Goal: Book appointment/travel/reservation

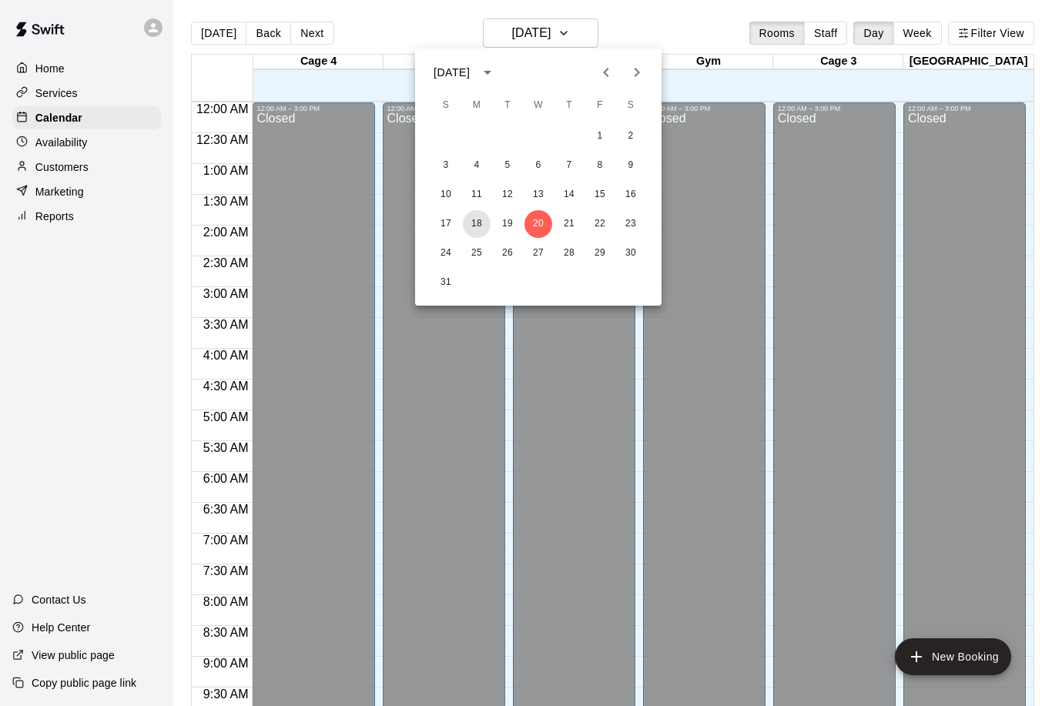
click at [473, 223] on button "18" at bounding box center [477, 224] width 28 height 28
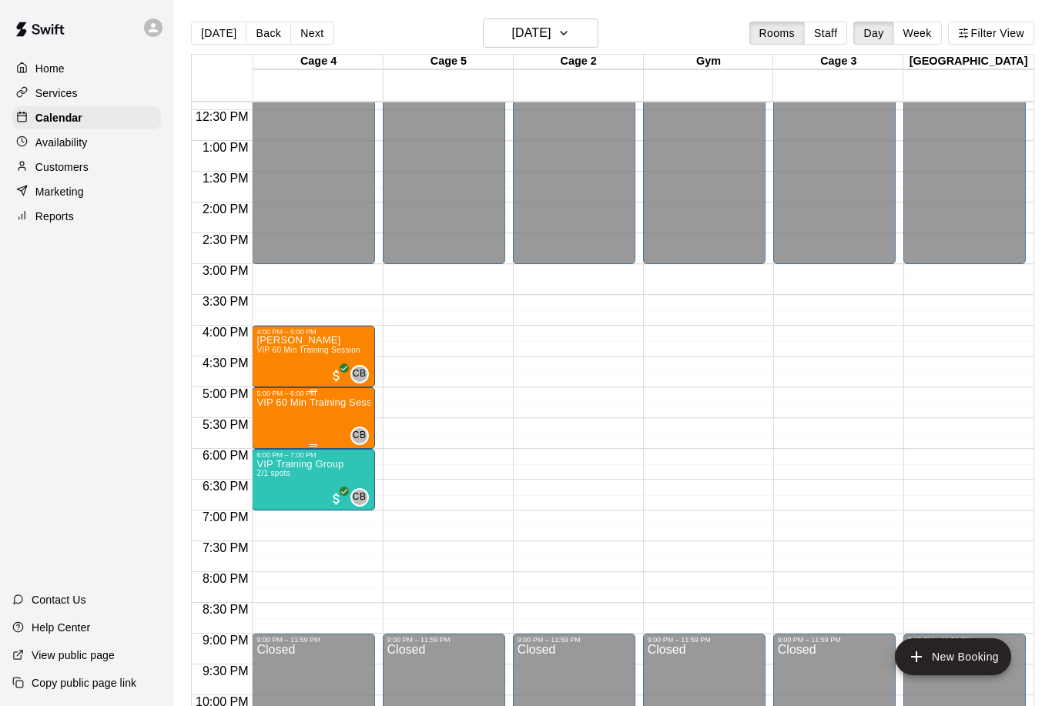
click at [280, 397] on div "5:00 PM – 6:00 PM" at bounding box center [312, 394] width 113 height 8
click at [273, 447] on img "edit" at bounding box center [273, 442] width 18 height 18
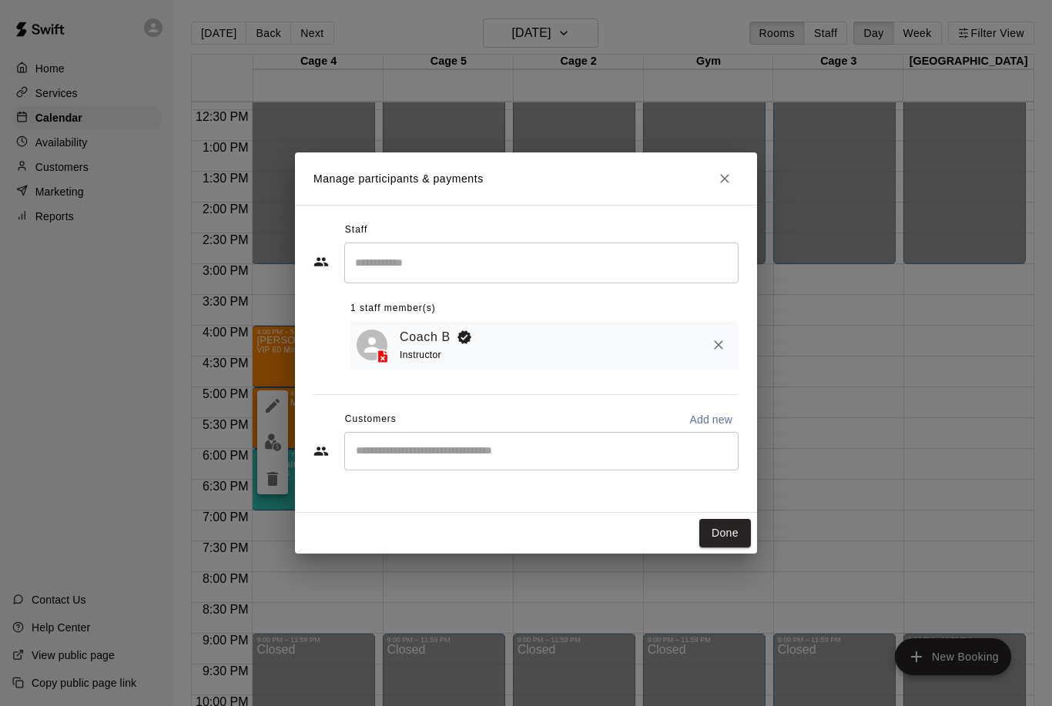
click at [409, 433] on div "​" at bounding box center [541, 451] width 394 height 38
type input "*****"
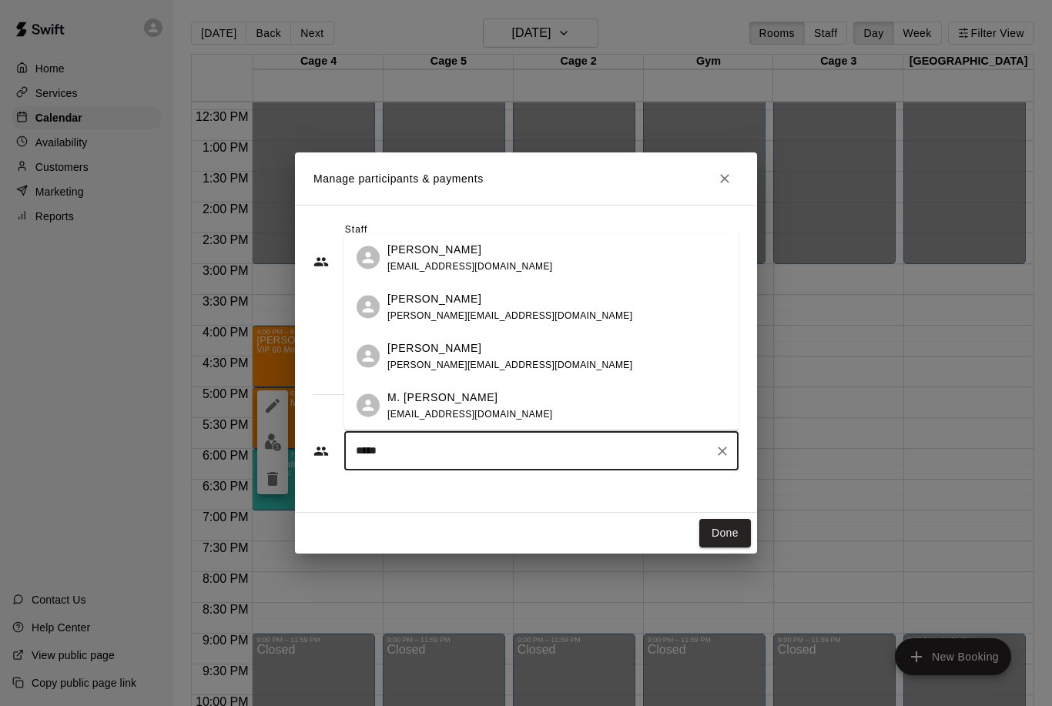
click at [443, 386] on div "M. [PERSON_NAME] [EMAIL_ADDRESS][DOMAIN_NAME]" at bounding box center [541, 405] width 394 height 49
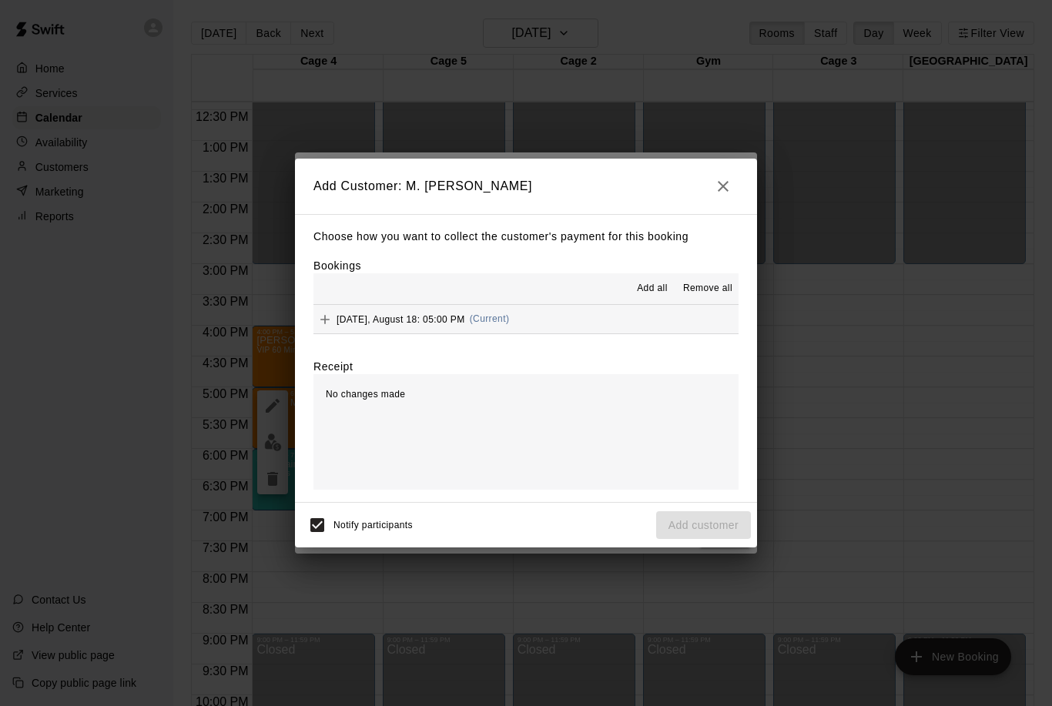
click at [316, 316] on button "Add" at bounding box center [324, 319] width 23 height 23
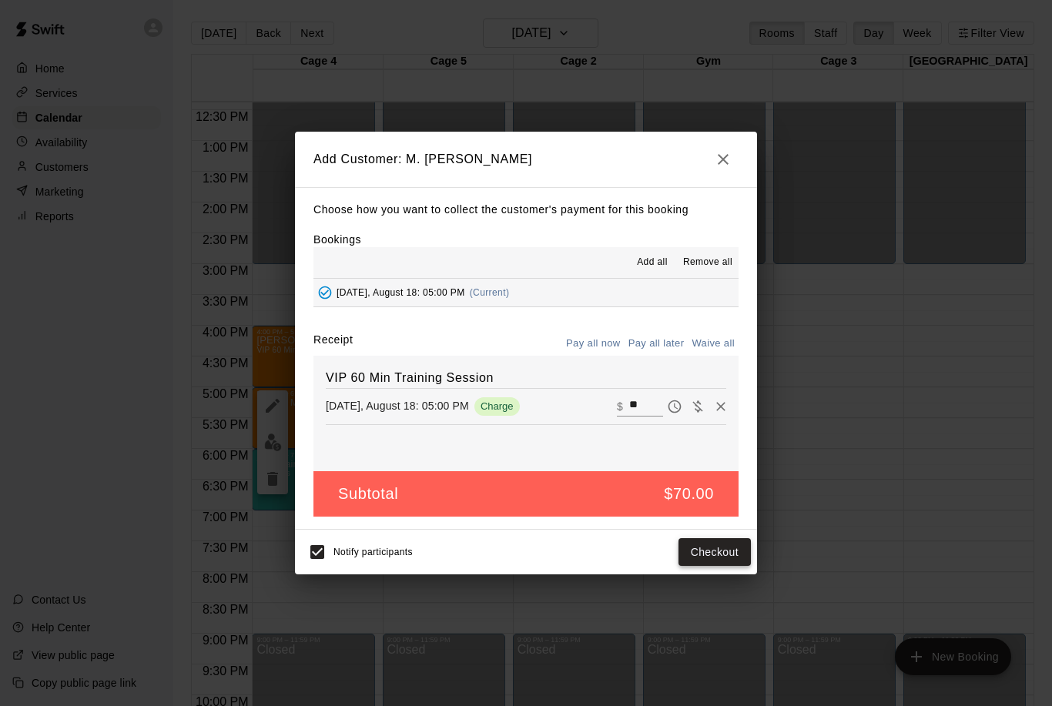
click at [708, 542] on button "Checkout" at bounding box center [714, 552] width 72 height 28
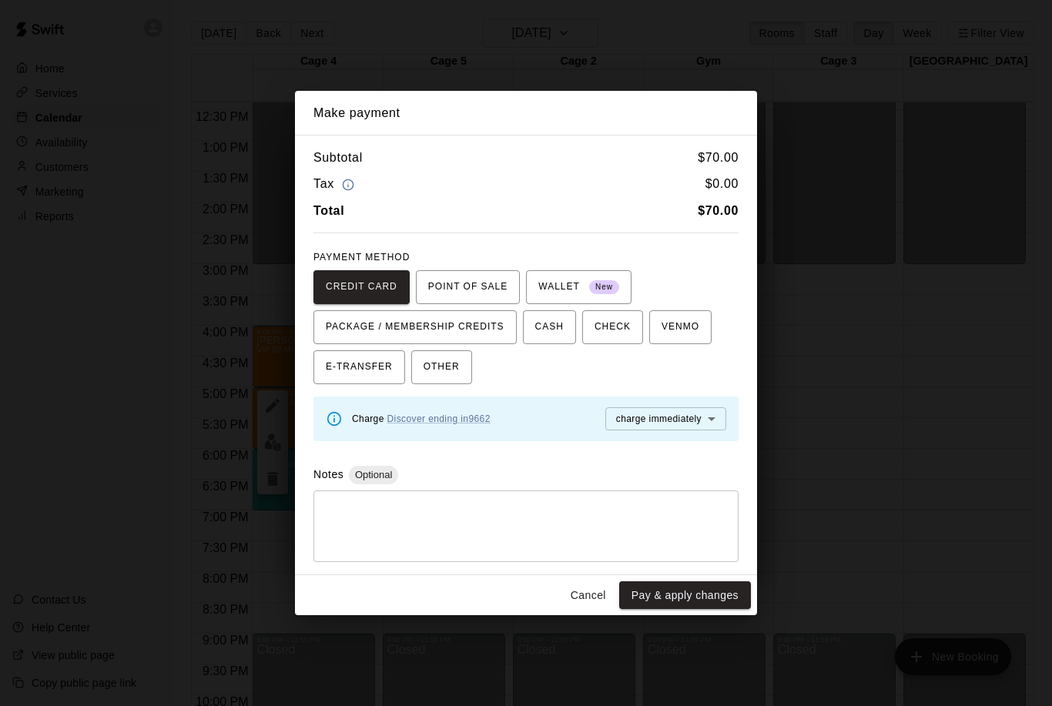
click at [581, 583] on button "Cancel" at bounding box center [588, 595] width 49 height 28
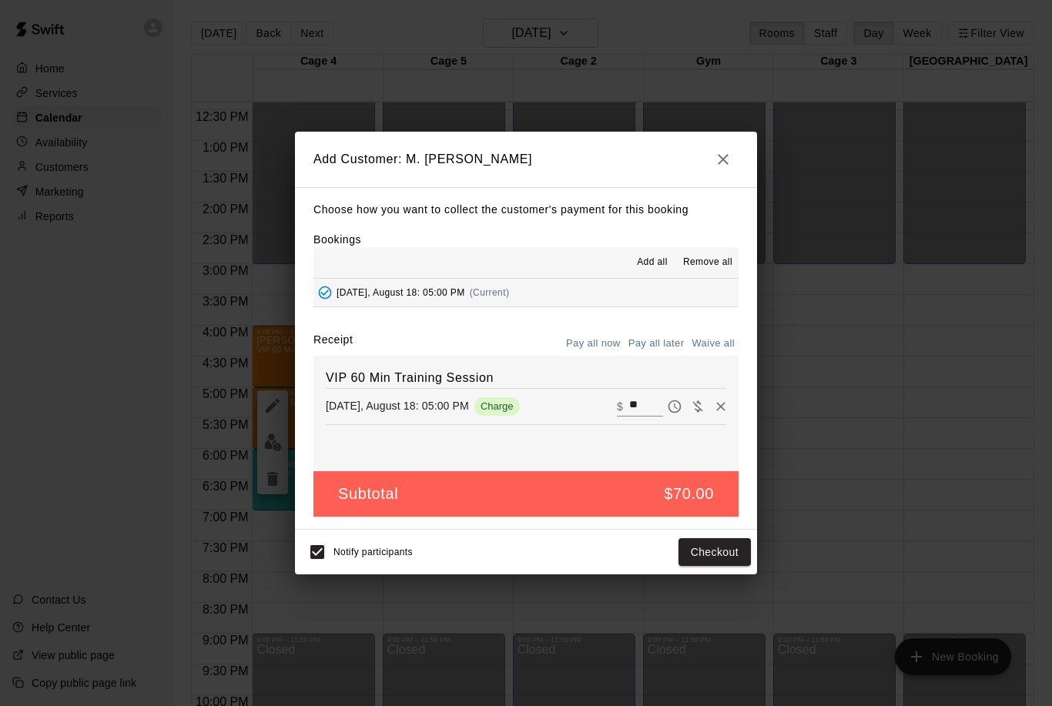
click at [724, 159] on icon "button" at bounding box center [723, 159] width 11 height 11
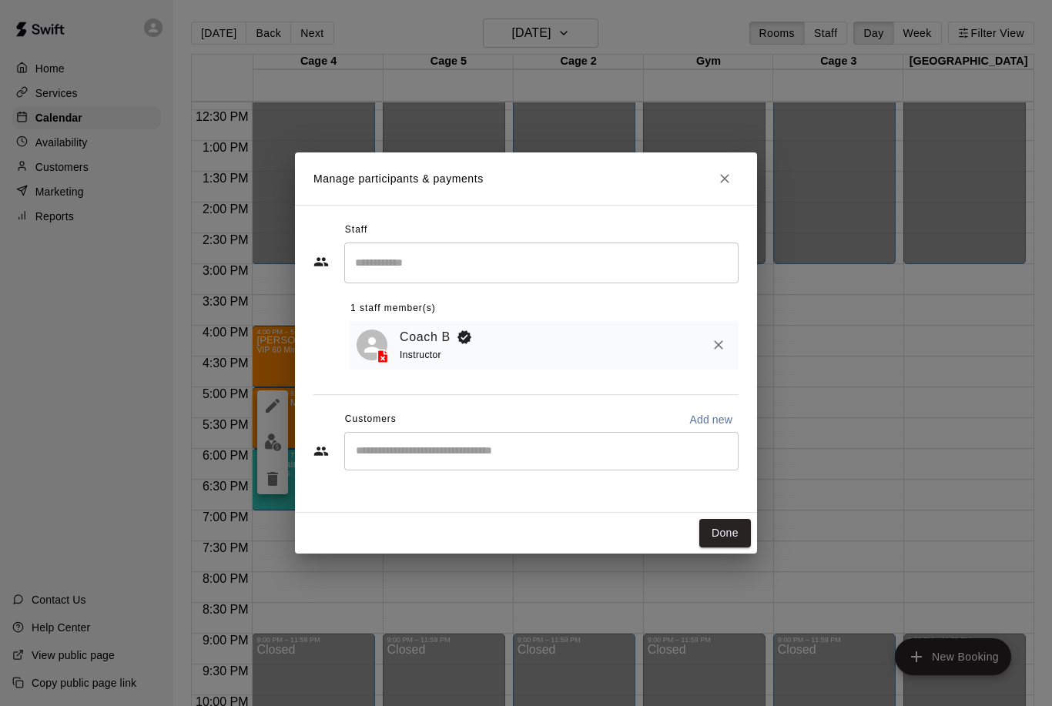
click at [722, 175] on icon "Close" at bounding box center [724, 178] width 15 height 15
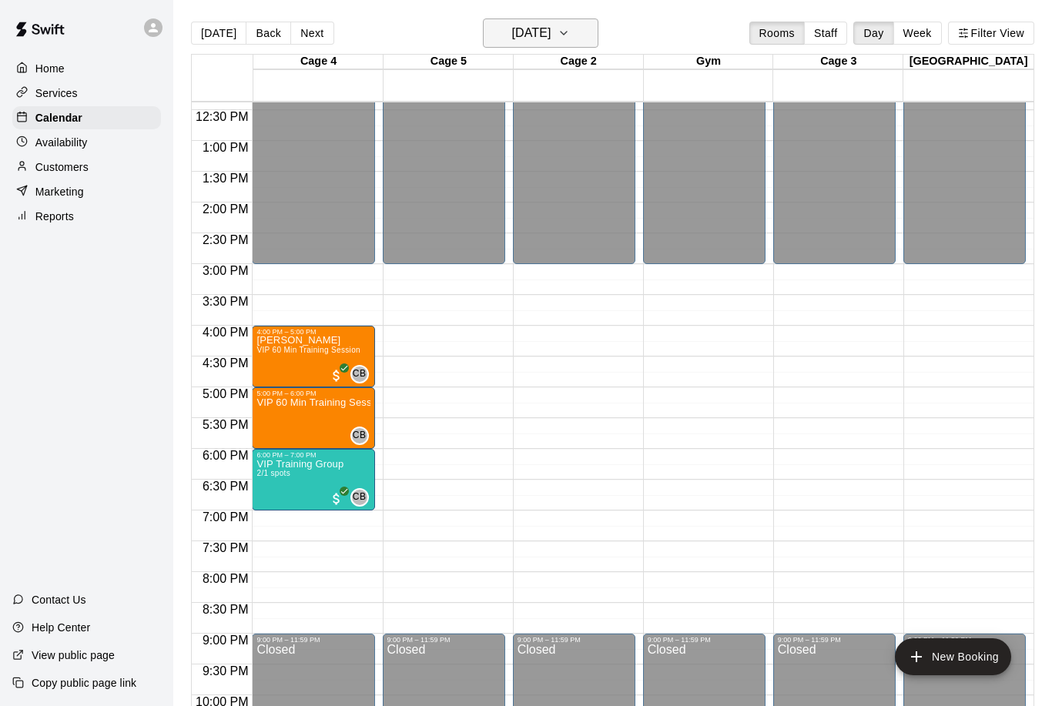
click at [564, 22] on button "[DATE]" at bounding box center [540, 32] width 115 height 29
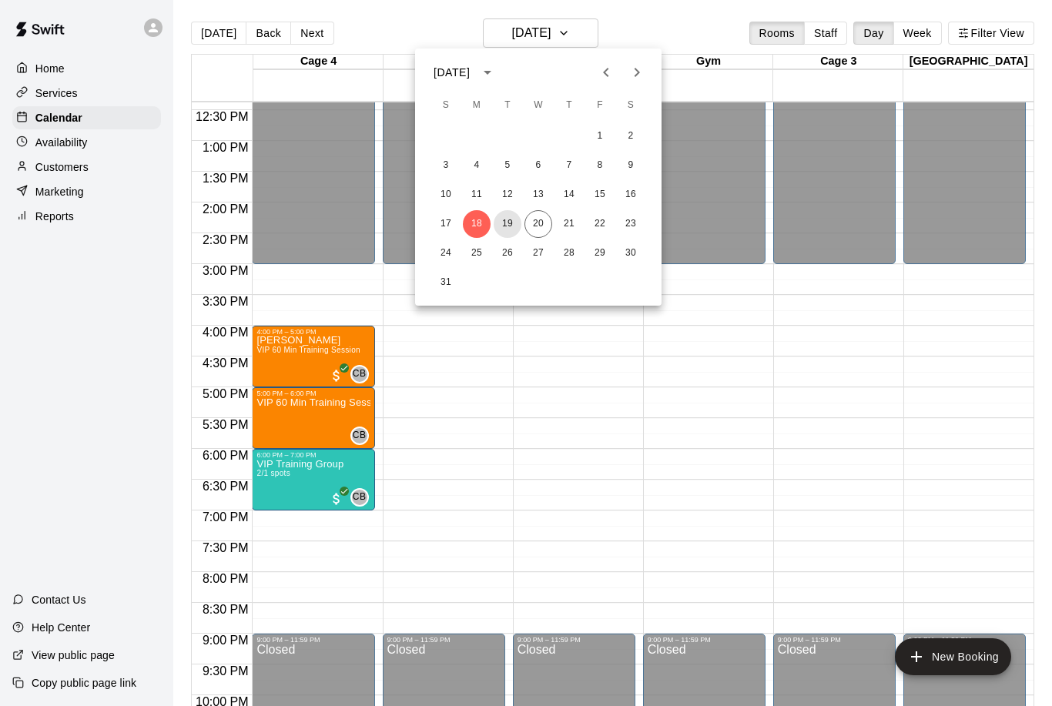
click at [510, 224] on button "19" at bounding box center [507, 224] width 28 height 28
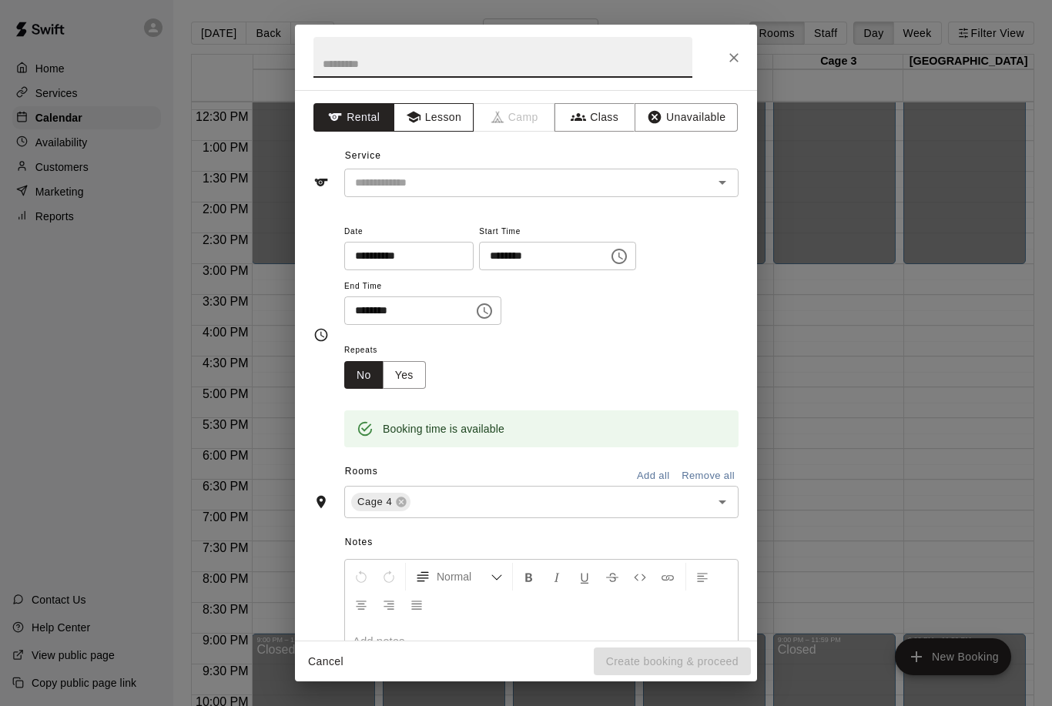
click at [423, 105] on button "Lesson" at bounding box center [433, 117] width 81 height 28
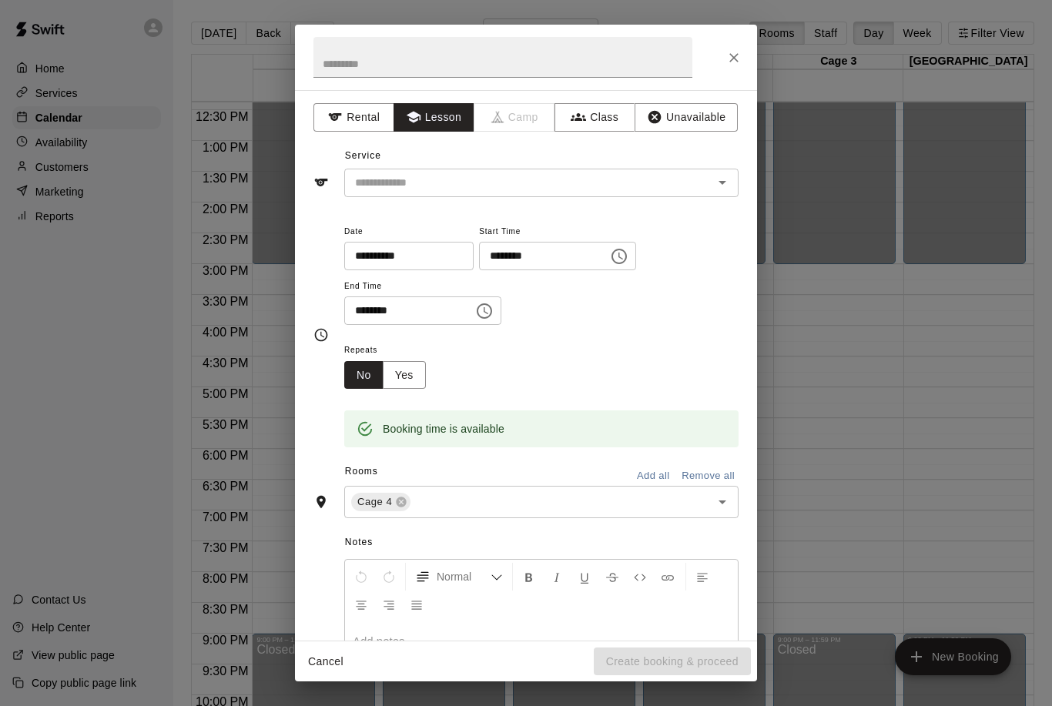
click at [721, 182] on icon "Open" at bounding box center [722, 183] width 8 height 4
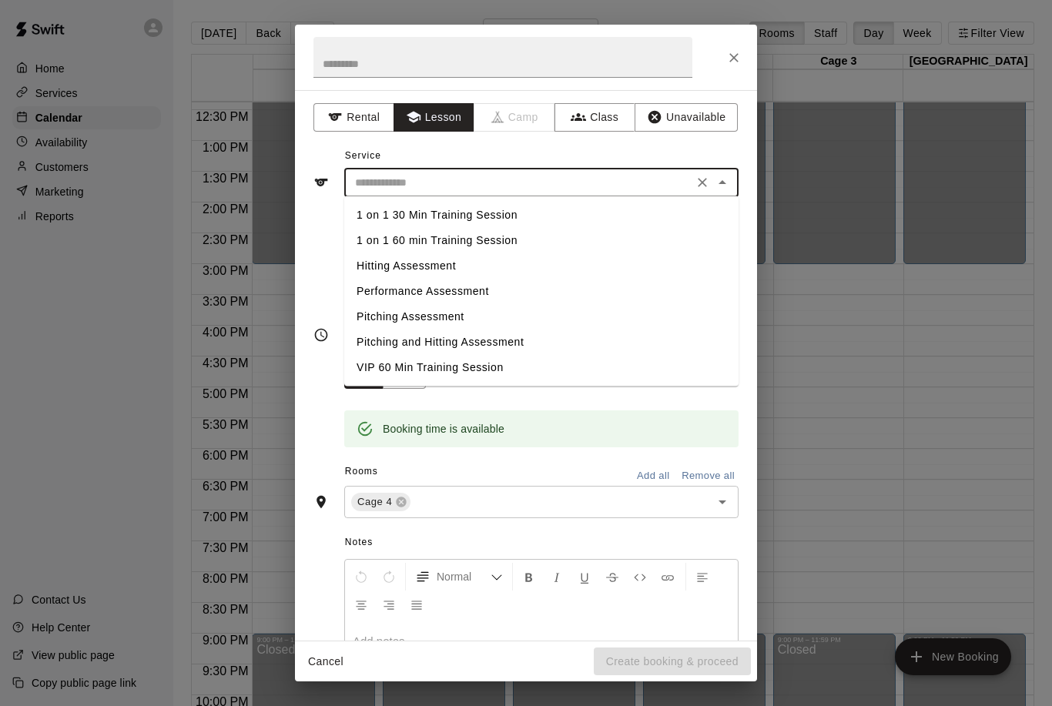
click at [373, 366] on li "VIP 60 Min Training Session" at bounding box center [541, 367] width 394 height 25
type input "**********"
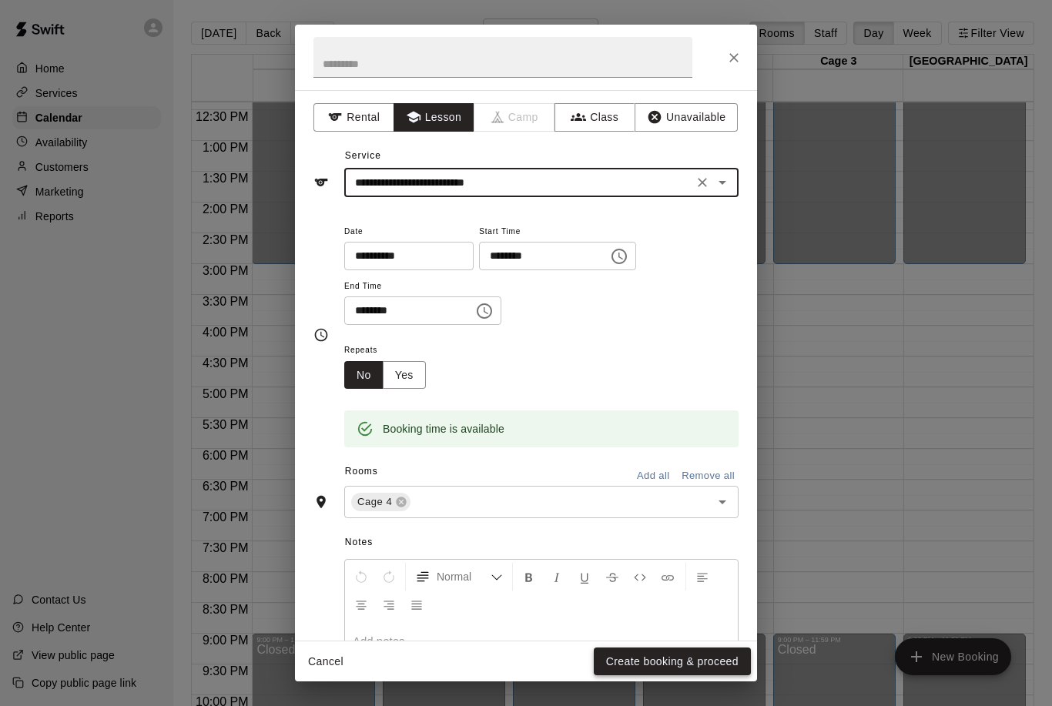
click at [724, 661] on button "Create booking & proceed" at bounding box center [672, 661] width 157 height 28
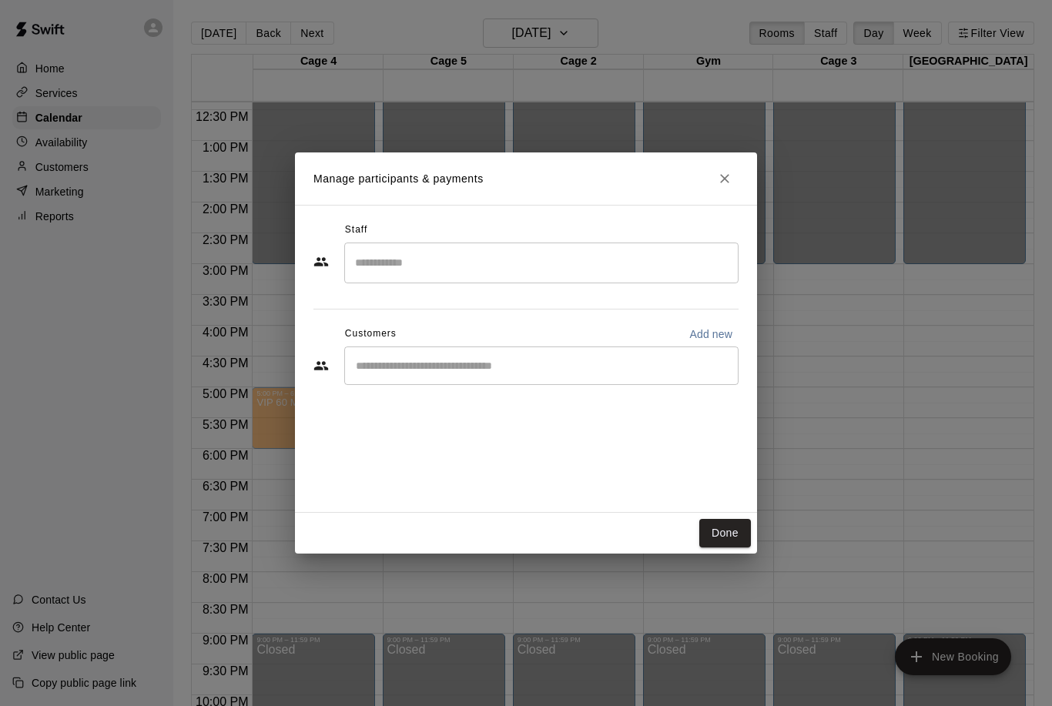
click at [403, 273] on input "Search staff" at bounding box center [541, 262] width 380 height 27
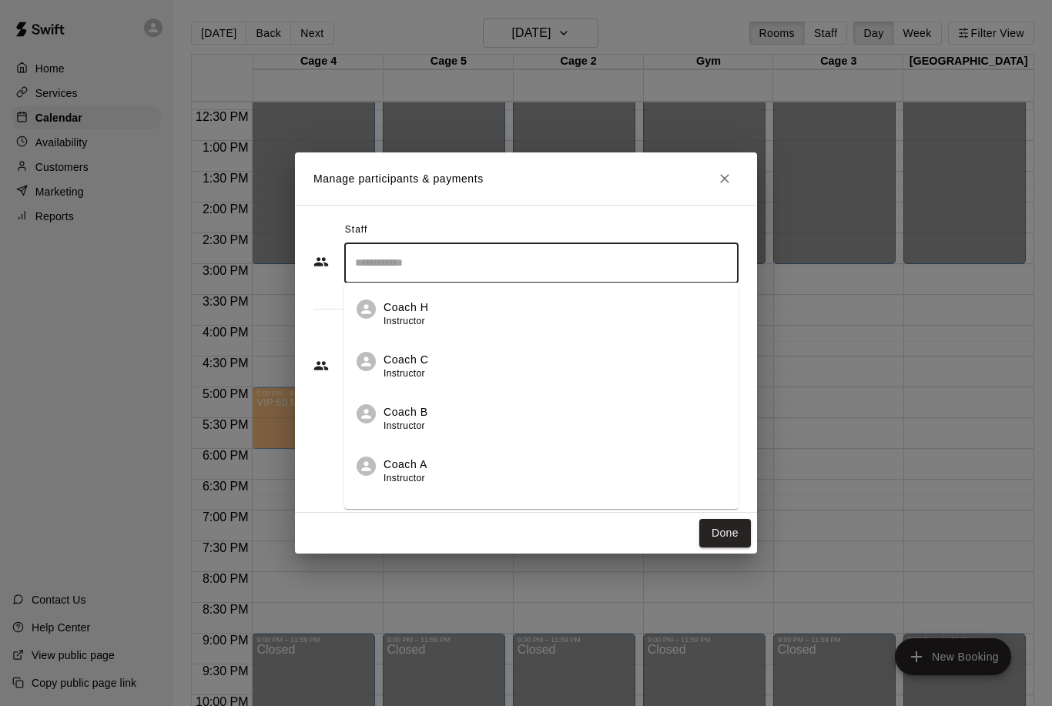
click at [417, 414] on p "Coach B" at bounding box center [405, 412] width 45 height 16
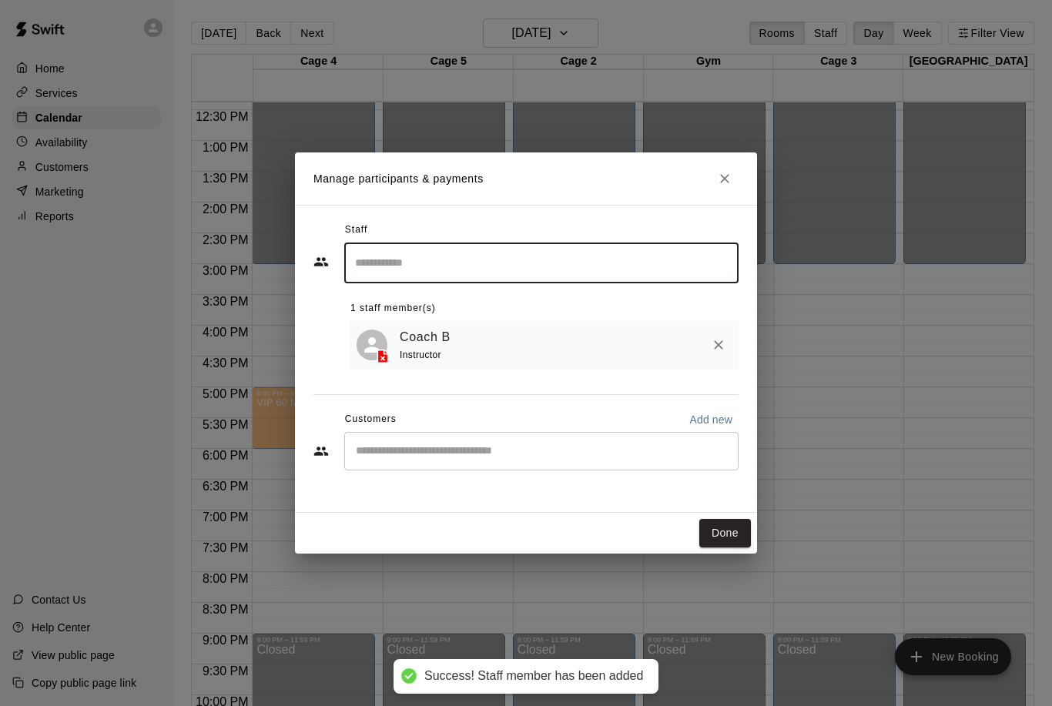
click at [411, 432] on div "​" at bounding box center [541, 451] width 394 height 38
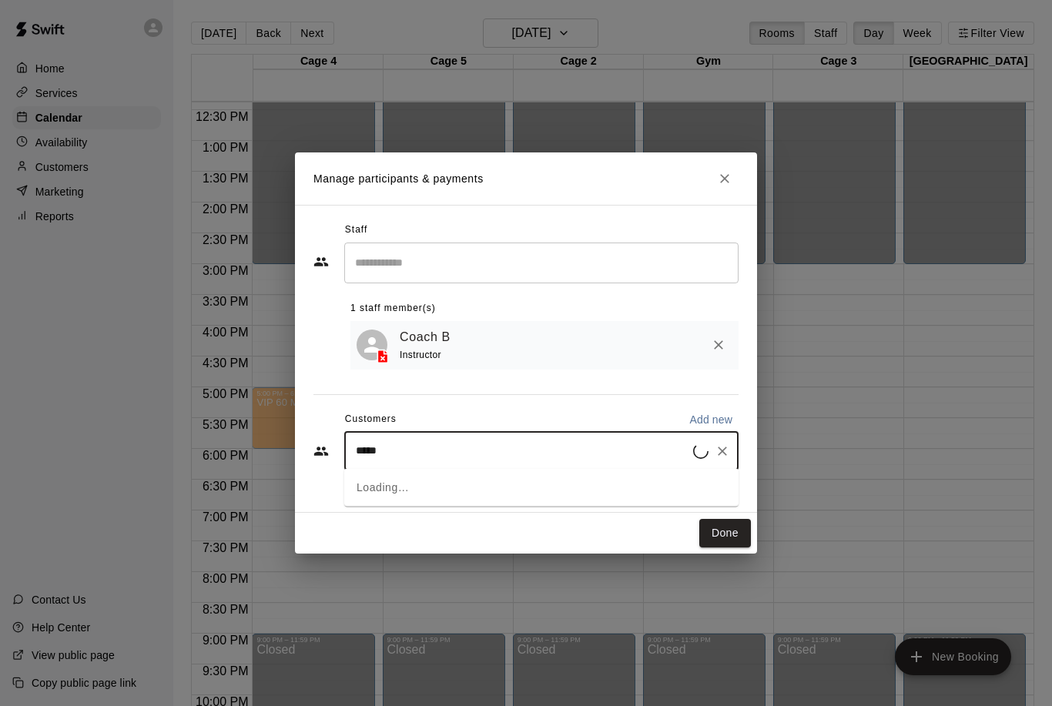
type input "******"
click at [440, 495] on div "[PERSON_NAME] [EMAIL_ADDRESS][DOMAIN_NAME]" at bounding box center [470, 493] width 166 height 33
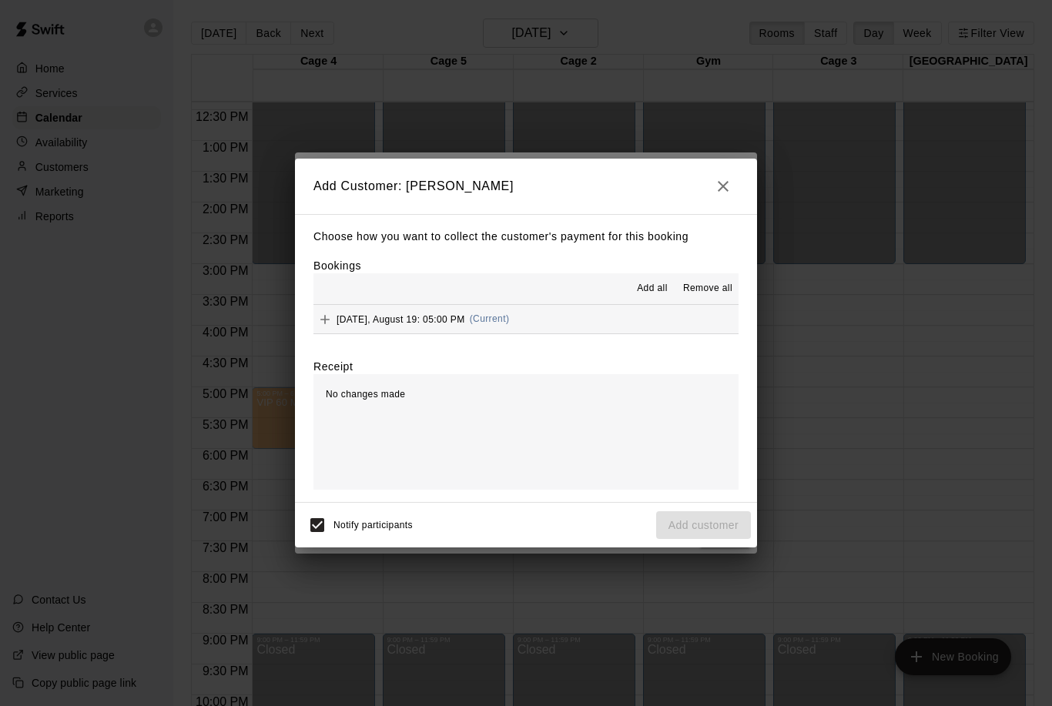
click at [333, 325] on button "Add" at bounding box center [324, 319] width 23 height 23
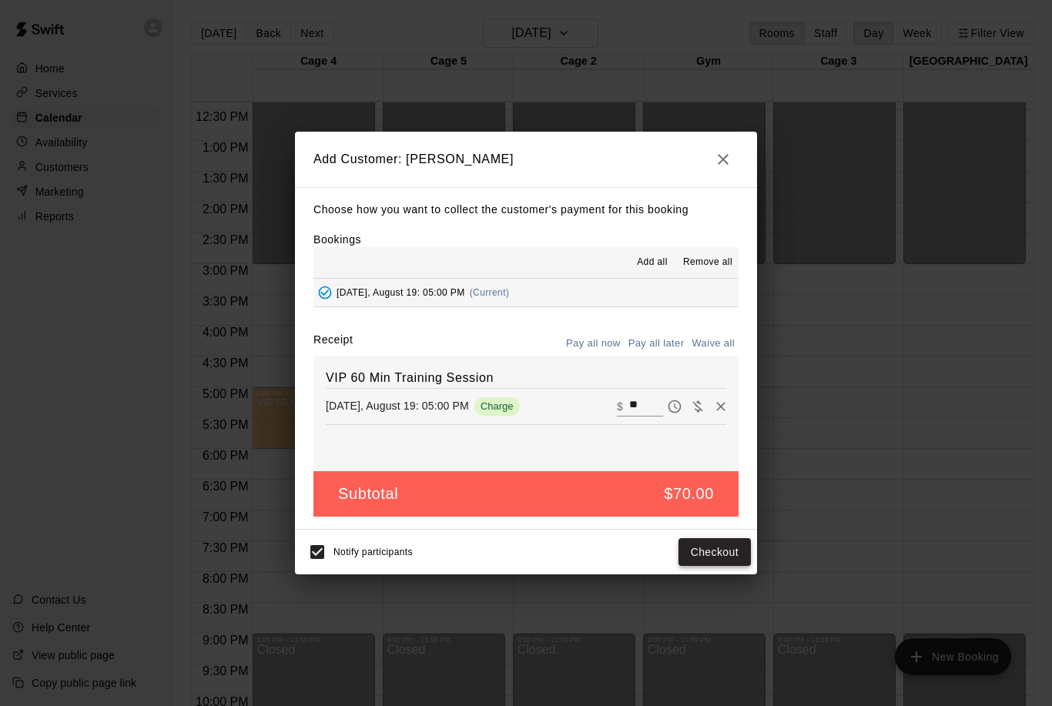
click at [704, 550] on button "Checkout" at bounding box center [714, 552] width 72 height 28
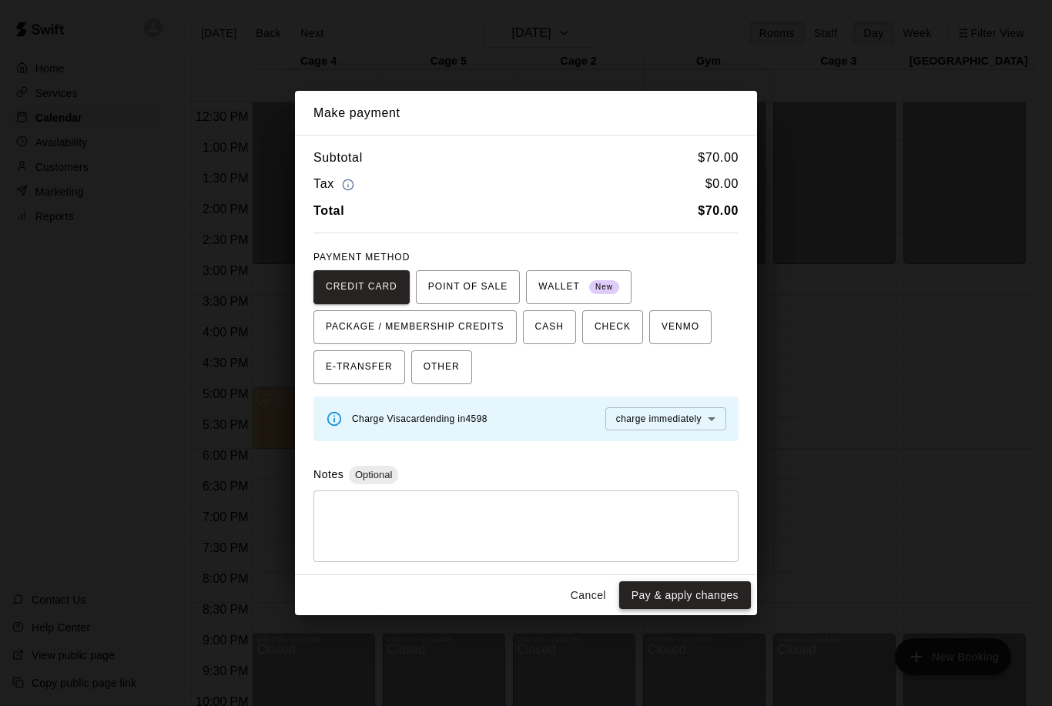
click at [659, 593] on button "Pay & apply changes" at bounding box center [685, 595] width 132 height 28
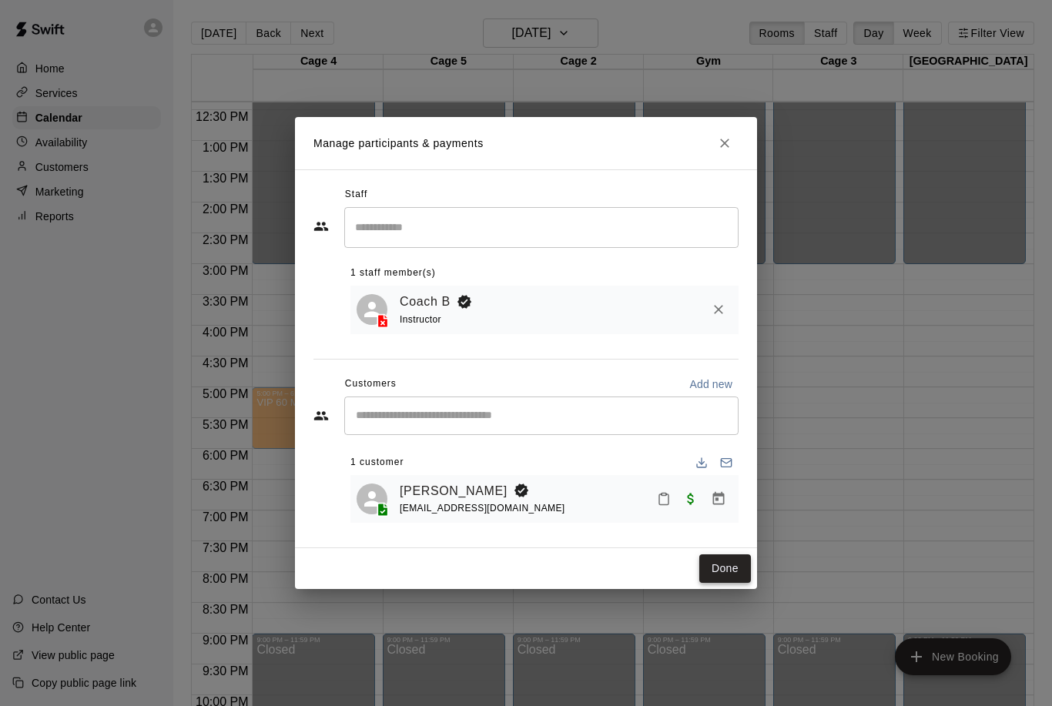
click at [737, 554] on button "Done" at bounding box center [725, 568] width 52 height 28
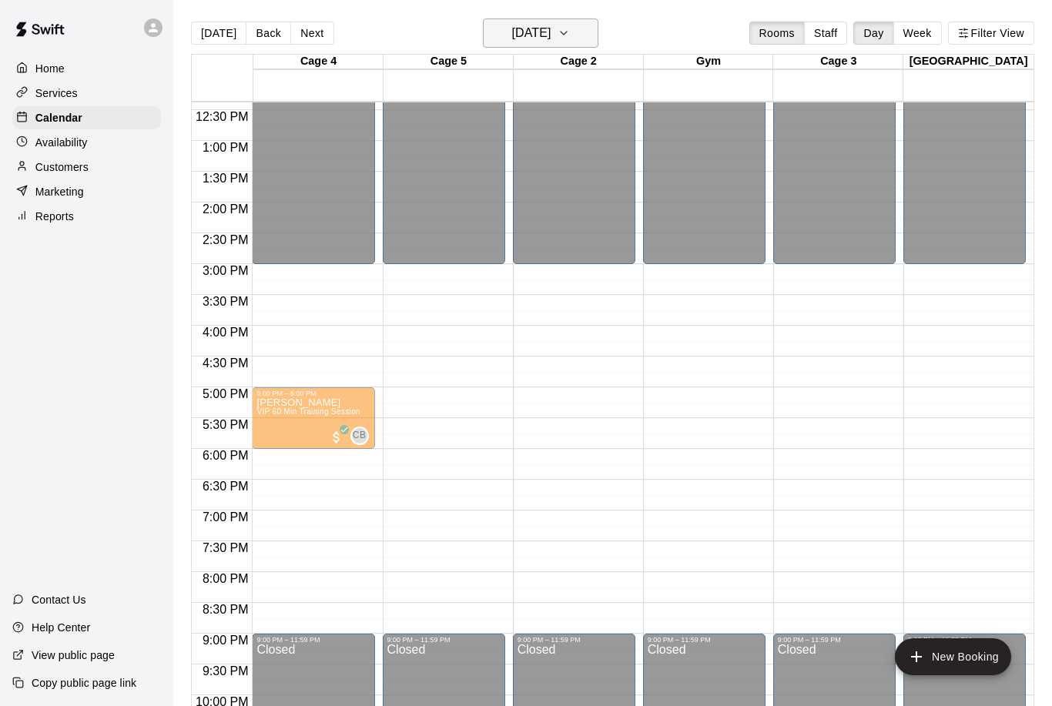
click at [550, 28] on h6 "[DATE]" at bounding box center [530, 33] width 39 height 22
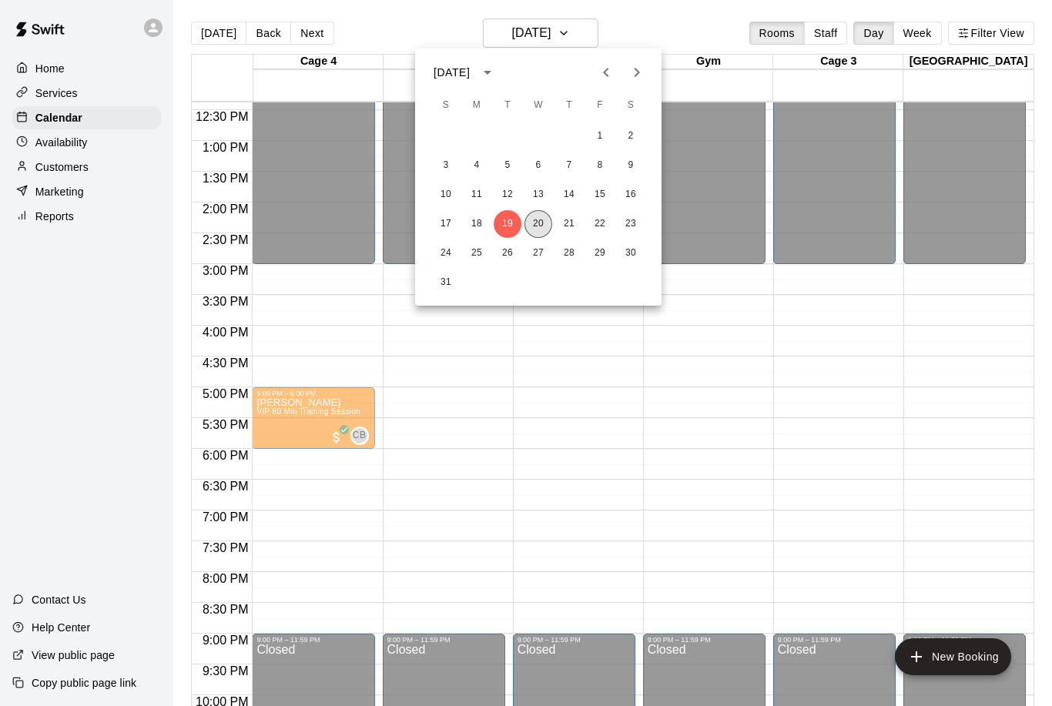
click at [544, 226] on button "20" at bounding box center [538, 224] width 28 height 28
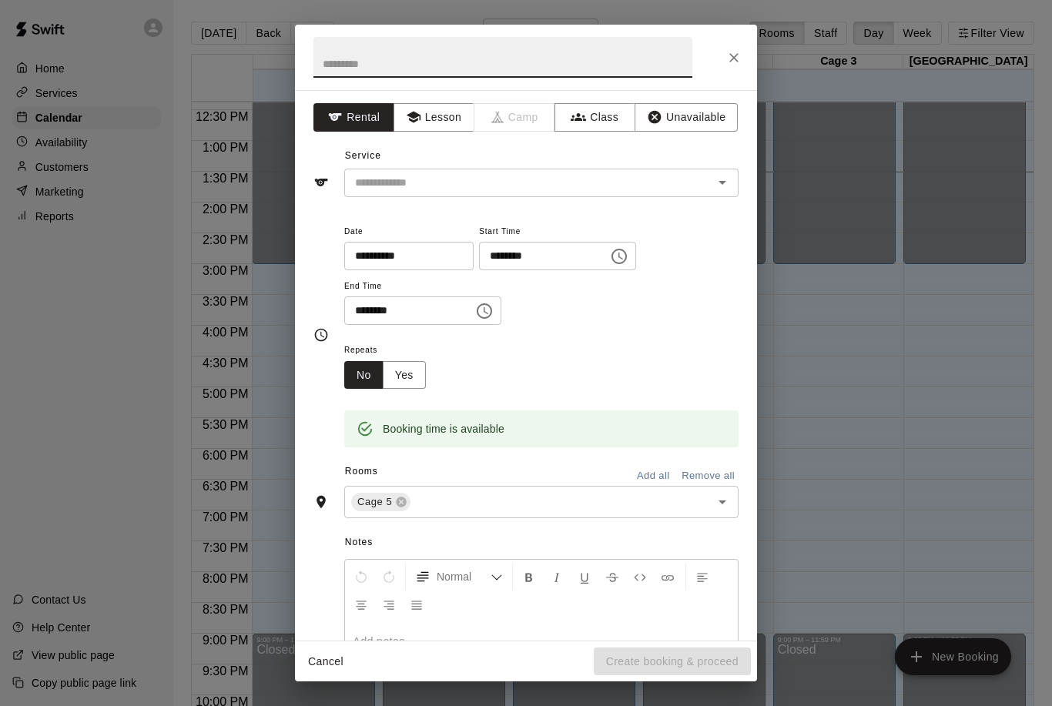
click at [739, 55] on icon "Close" at bounding box center [733, 57] width 15 height 15
click at [452, 116] on button "Lesson" at bounding box center [433, 117] width 81 height 28
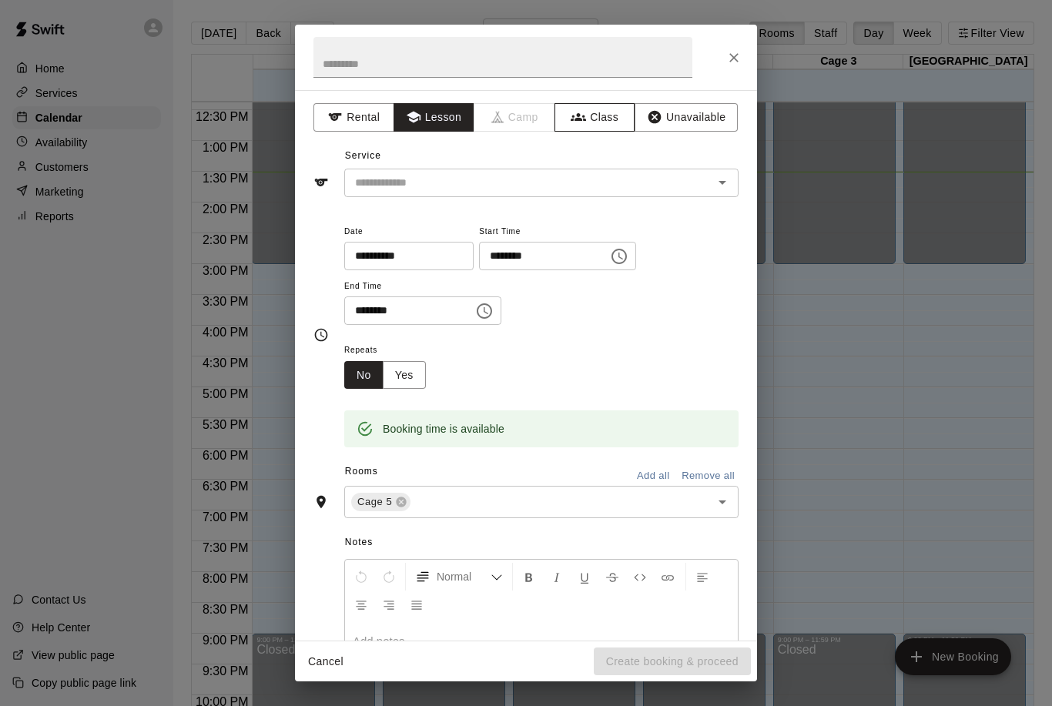
click at [594, 115] on button "Class" at bounding box center [594, 117] width 81 height 28
click at [723, 183] on icon "Open" at bounding box center [722, 182] width 18 height 18
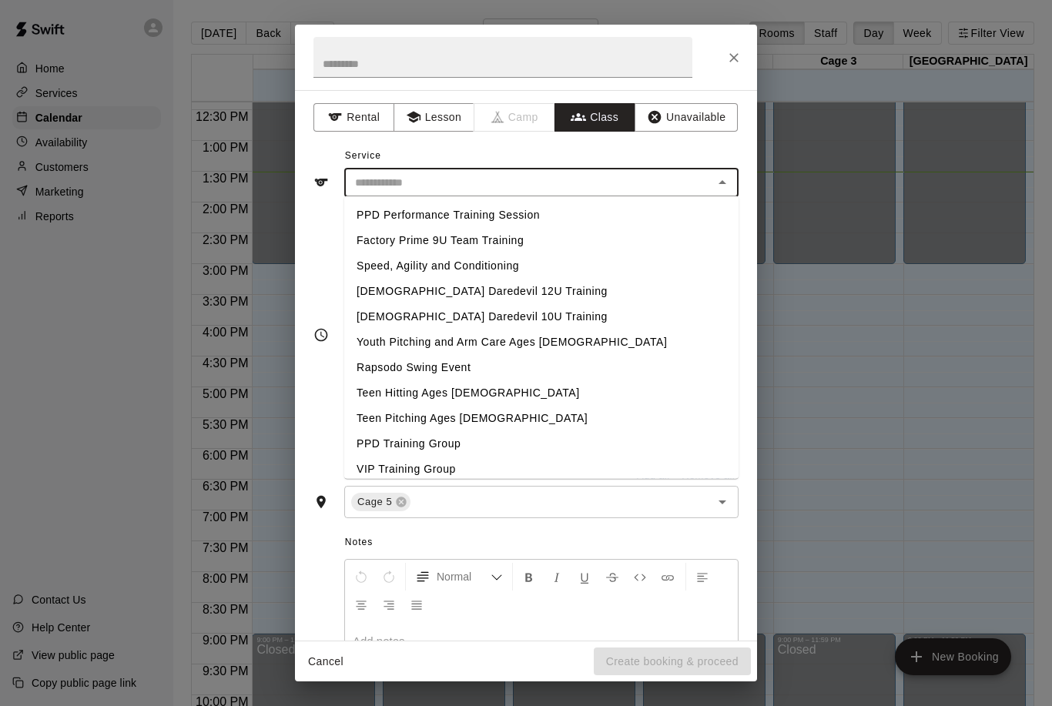
click at [375, 465] on li "VIP Training Group" at bounding box center [541, 469] width 394 height 25
type input "**********"
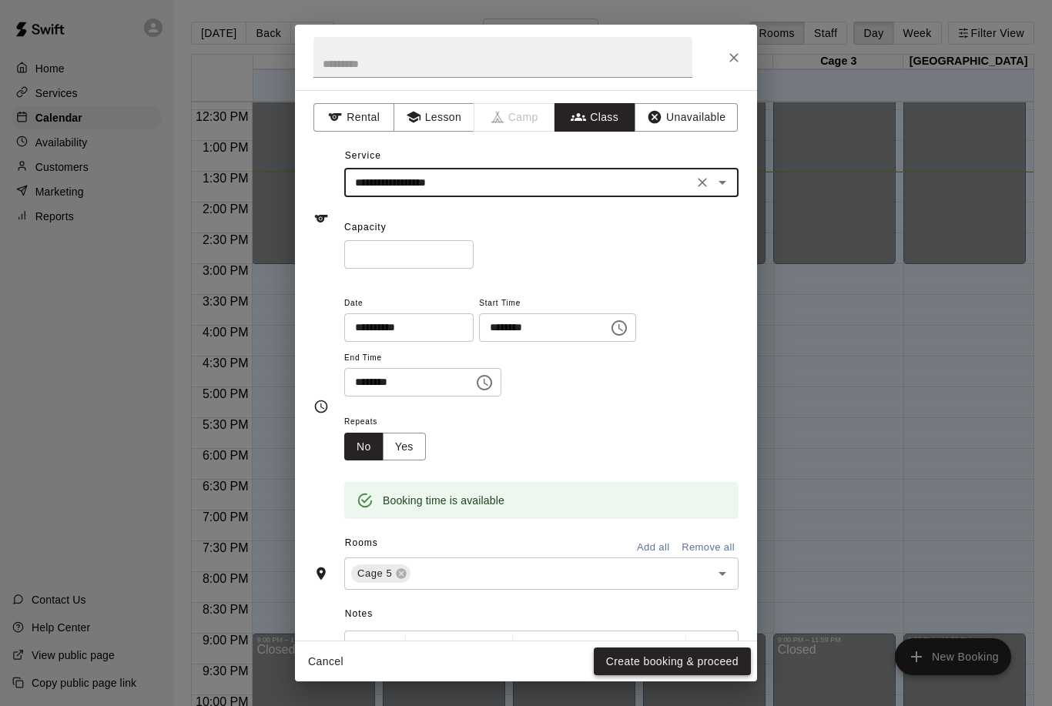
click at [718, 651] on button "Create booking & proceed" at bounding box center [672, 661] width 157 height 28
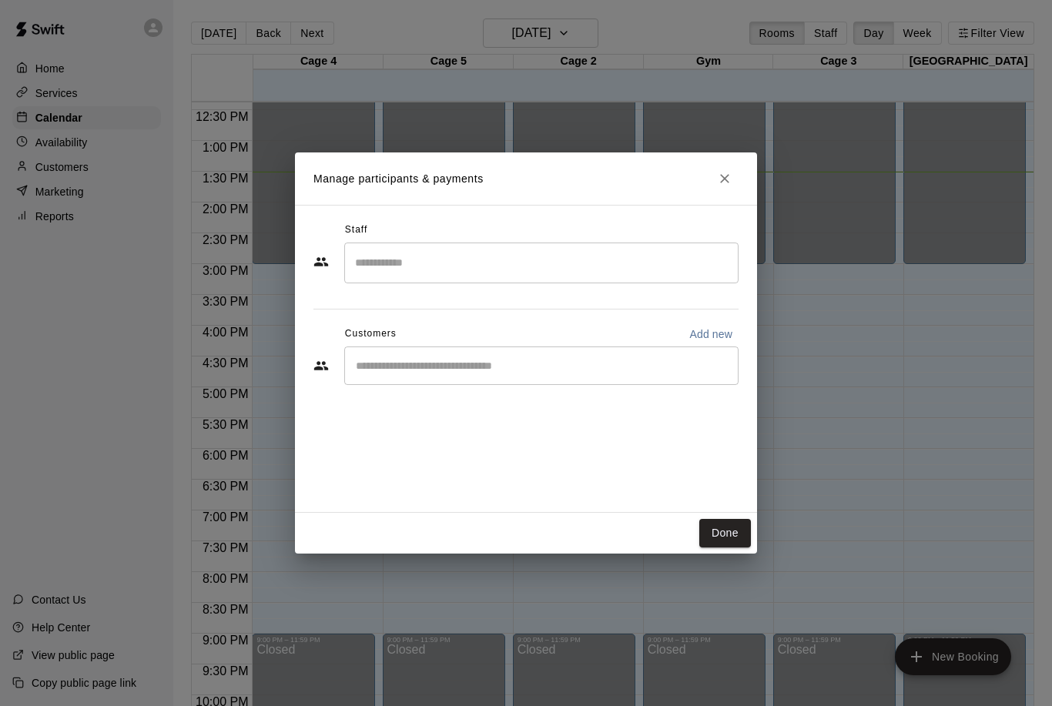
click at [439, 252] on input "Search staff" at bounding box center [541, 262] width 380 height 27
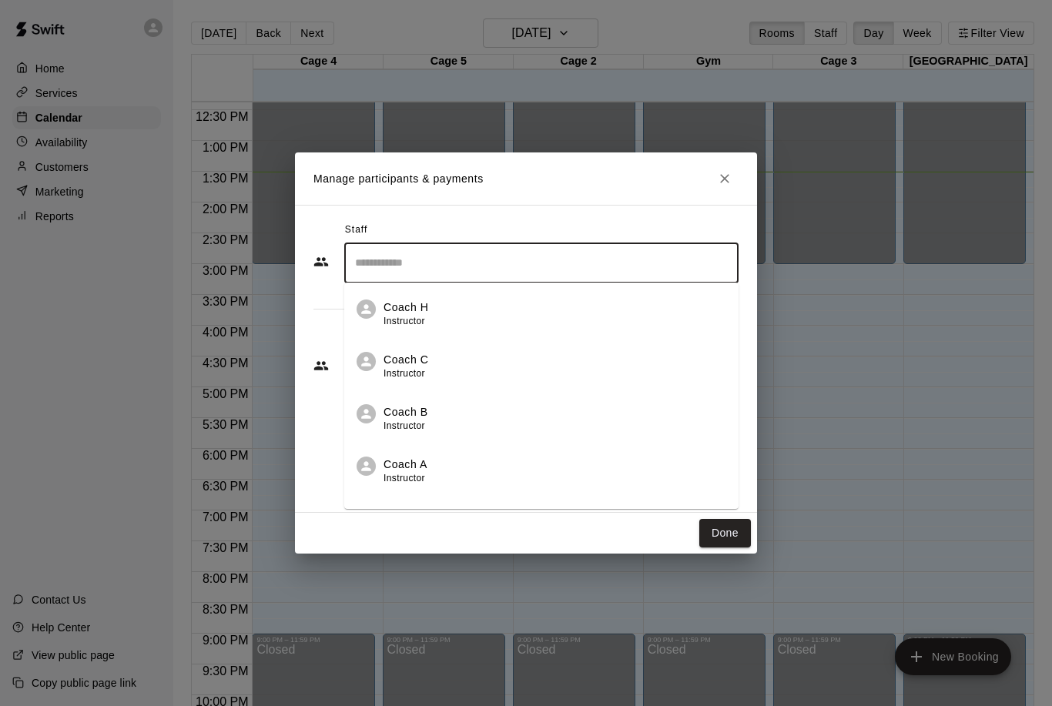
click at [413, 400] on li "Coach B Instructor" at bounding box center [541, 413] width 394 height 52
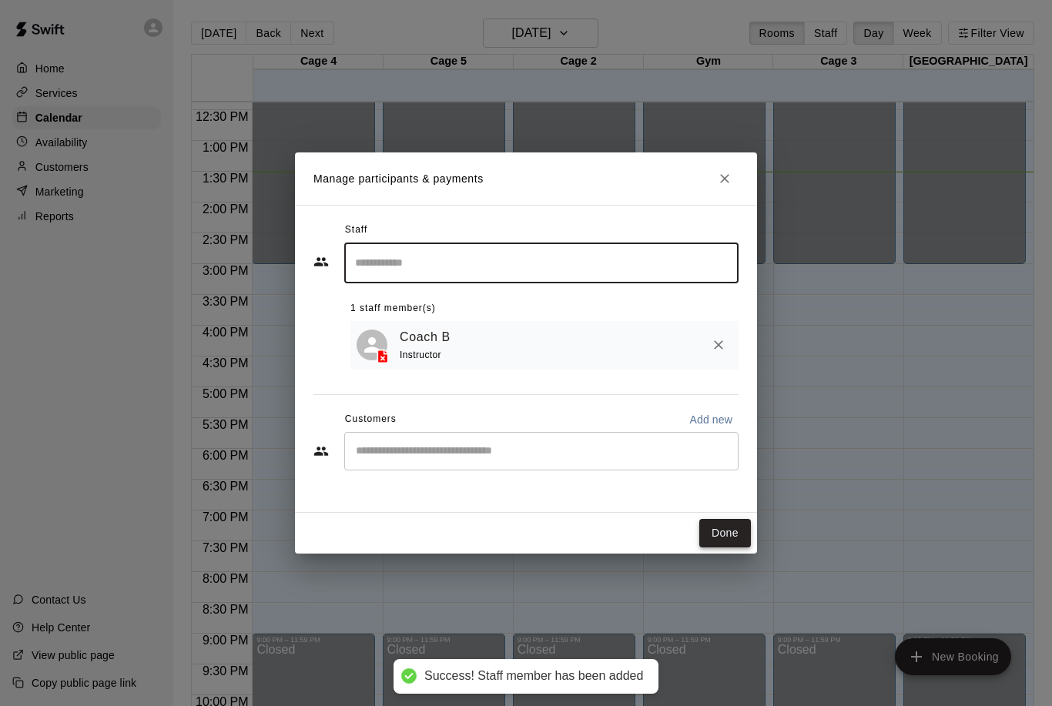
click at [725, 523] on button "Done" at bounding box center [725, 533] width 52 height 28
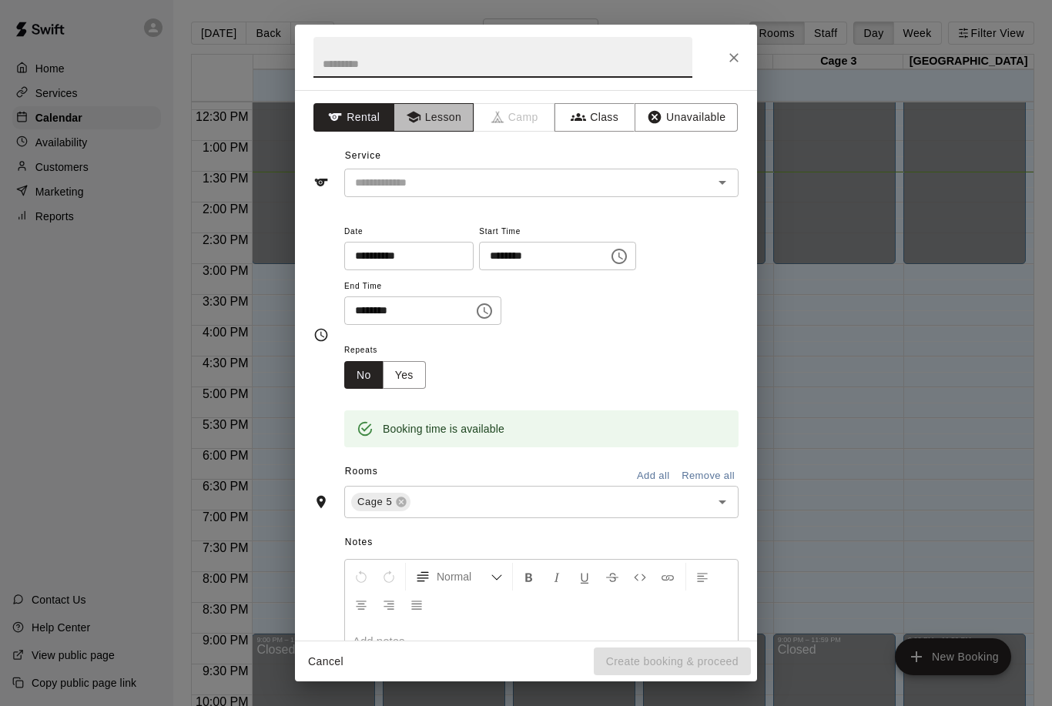
click at [427, 107] on button "Lesson" at bounding box center [433, 117] width 81 height 28
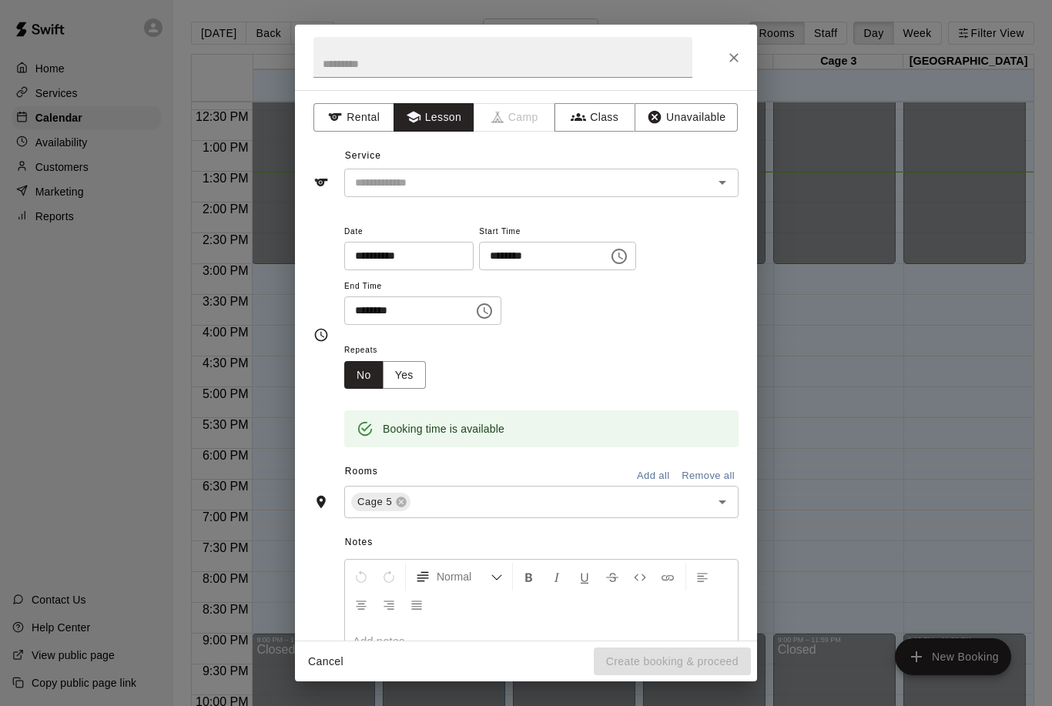
click at [721, 191] on button "Open" at bounding box center [722, 183] width 22 height 22
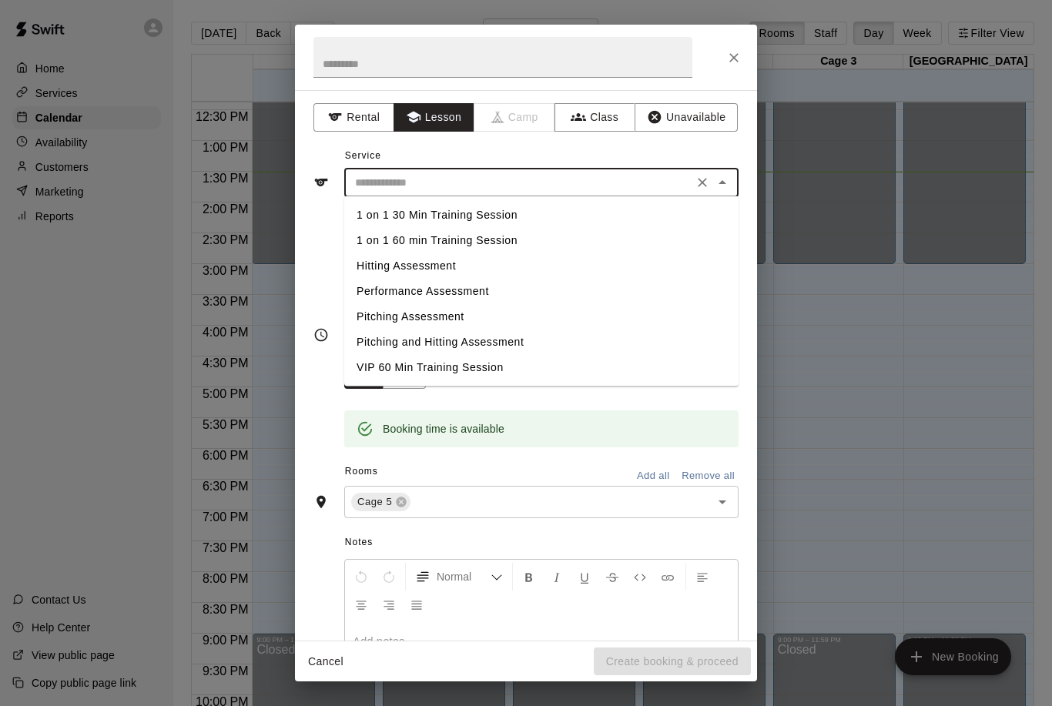
click at [390, 367] on li "VIP 60 Min Training Session" at bounding box center [541, 367] width 394 height 25
type input "**********"
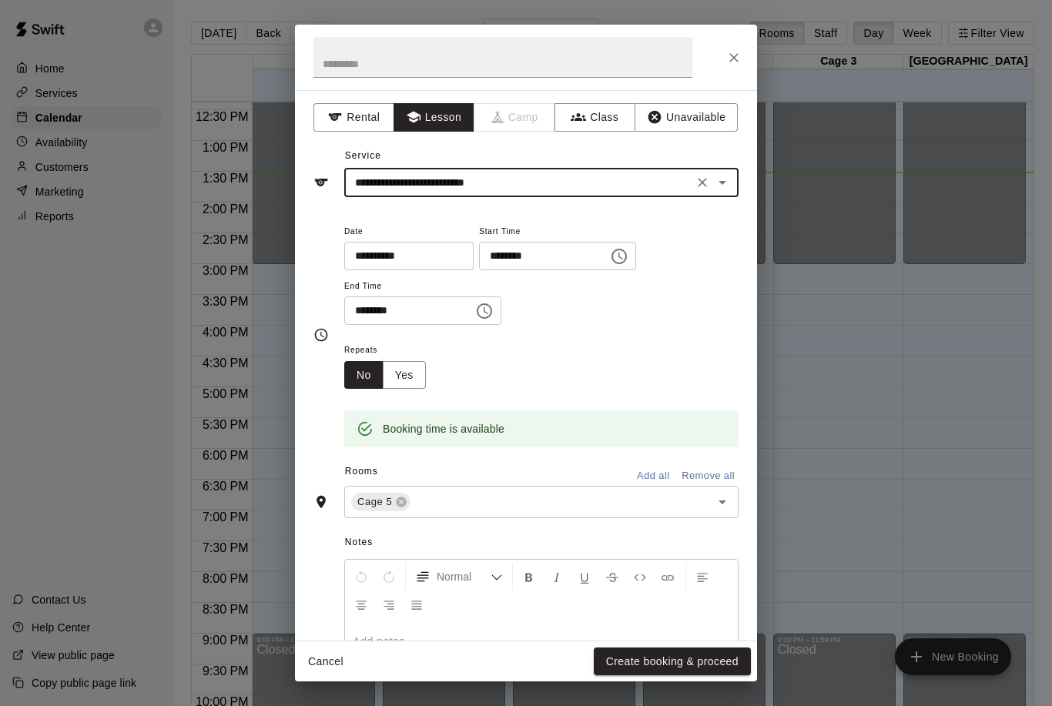
click at [681, 639] on p at bounding box center [541, 641] width 377 height 15
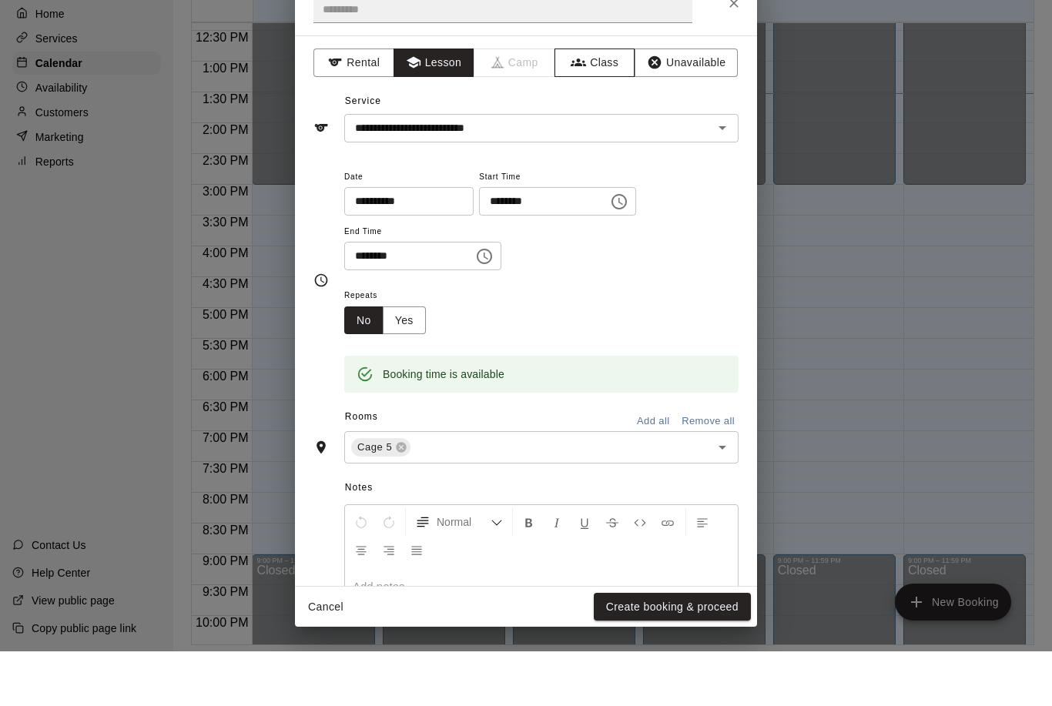
click at [593, 103] on button "Class" at bounding box center [594, 117] width 81 height 28
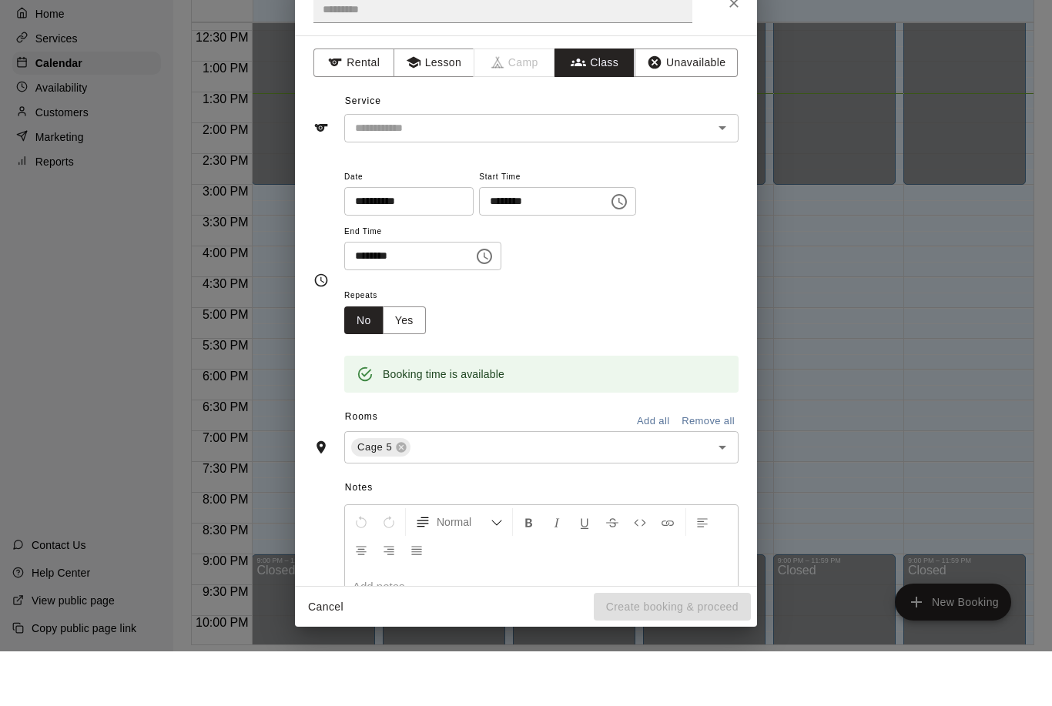
scroll to position [74, 0]
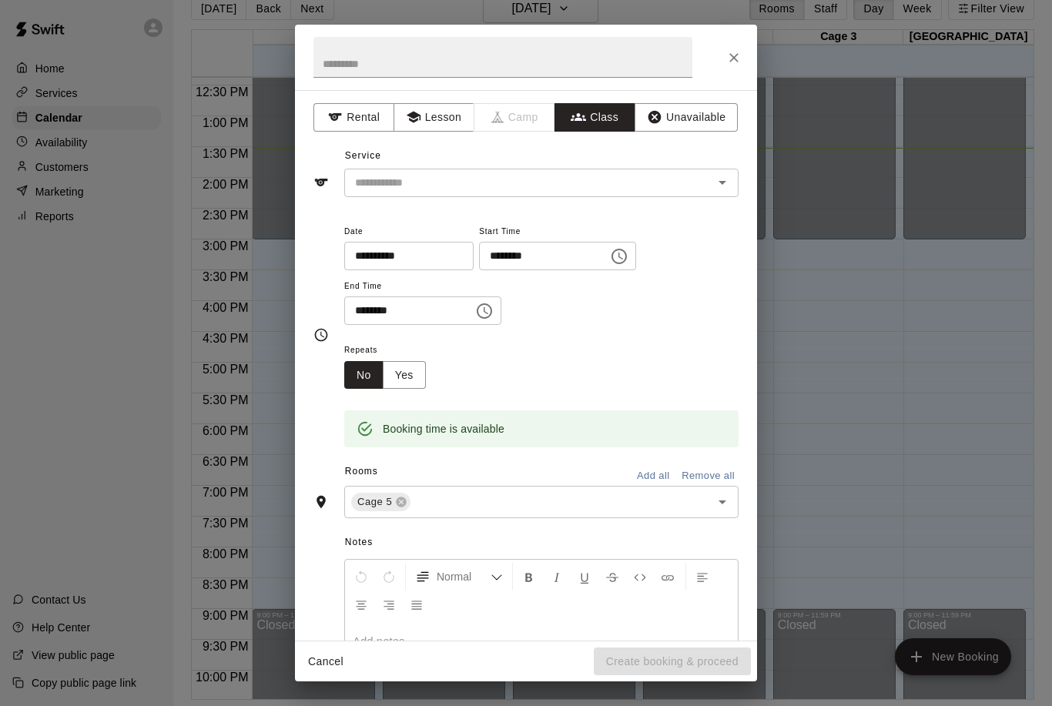
click at [737, 69] on button "Close" at bounding box center [734, 58] width 28 height 28
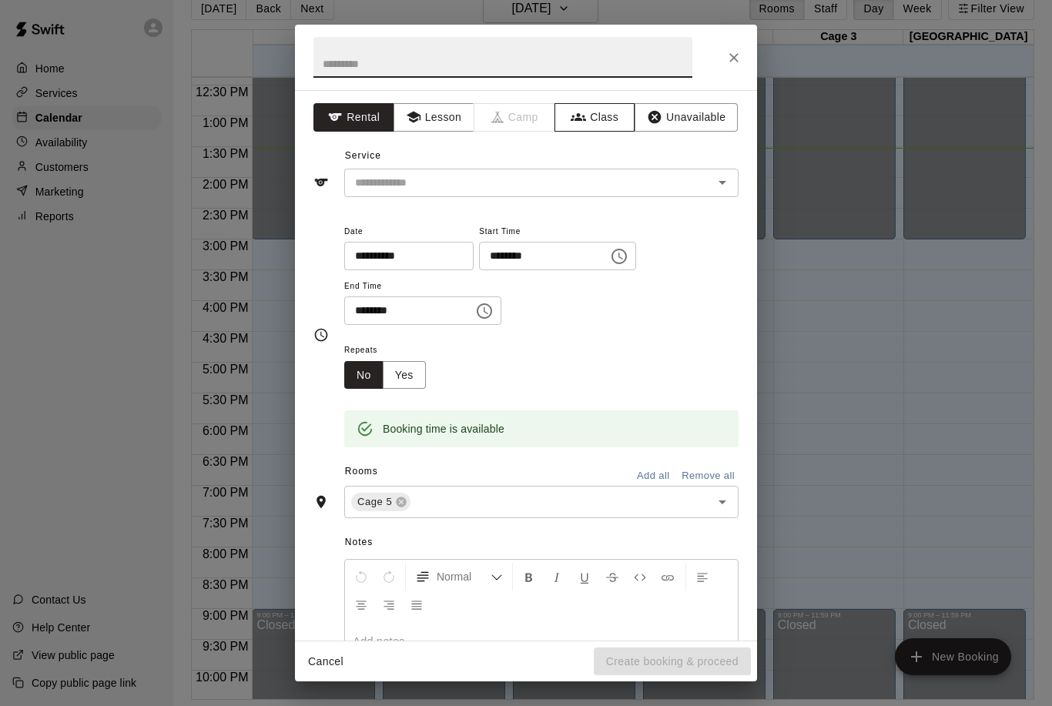
click at [584, 111] on icon "button" at bounding box center [577, 116] width 15 height 15
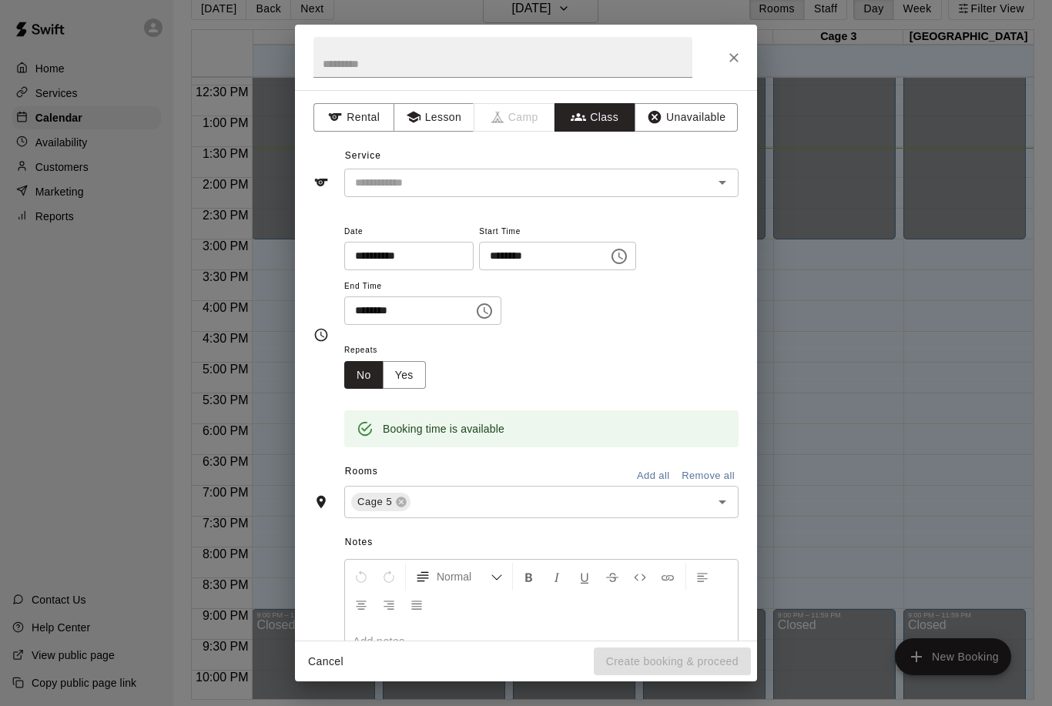
click at [715, 183] on icon "Open" at bounding box center [722, 182] width 18 height 18
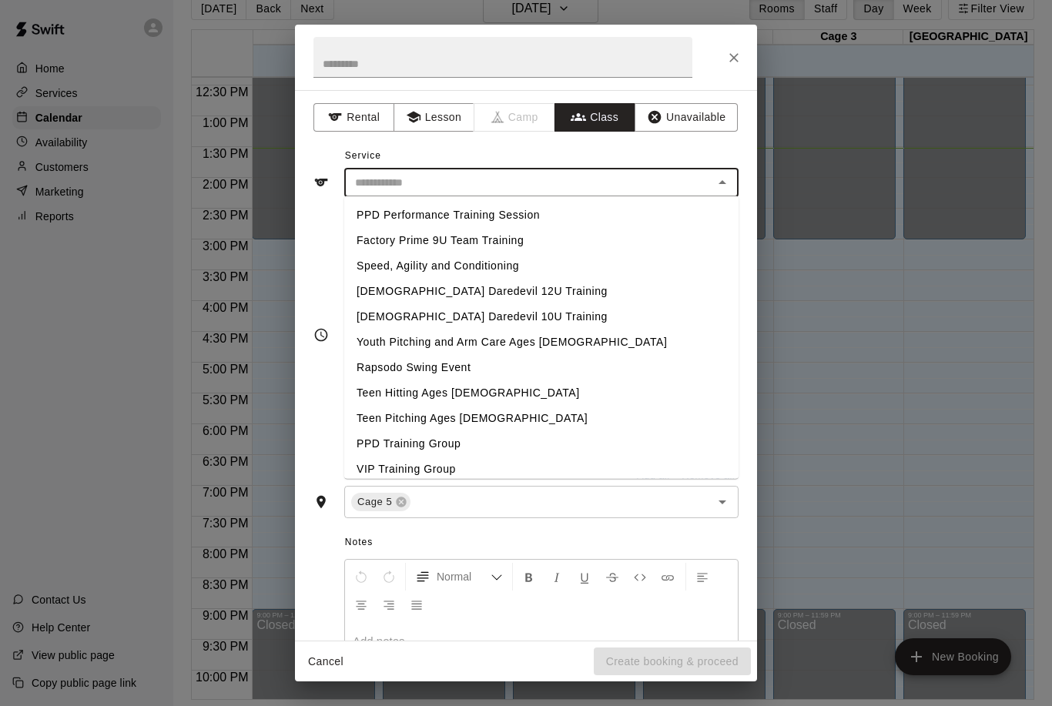
click at [421, 470] on li "VIP Training Group" at bounding box center [541, 469] width 394 height 25
type input "**********"
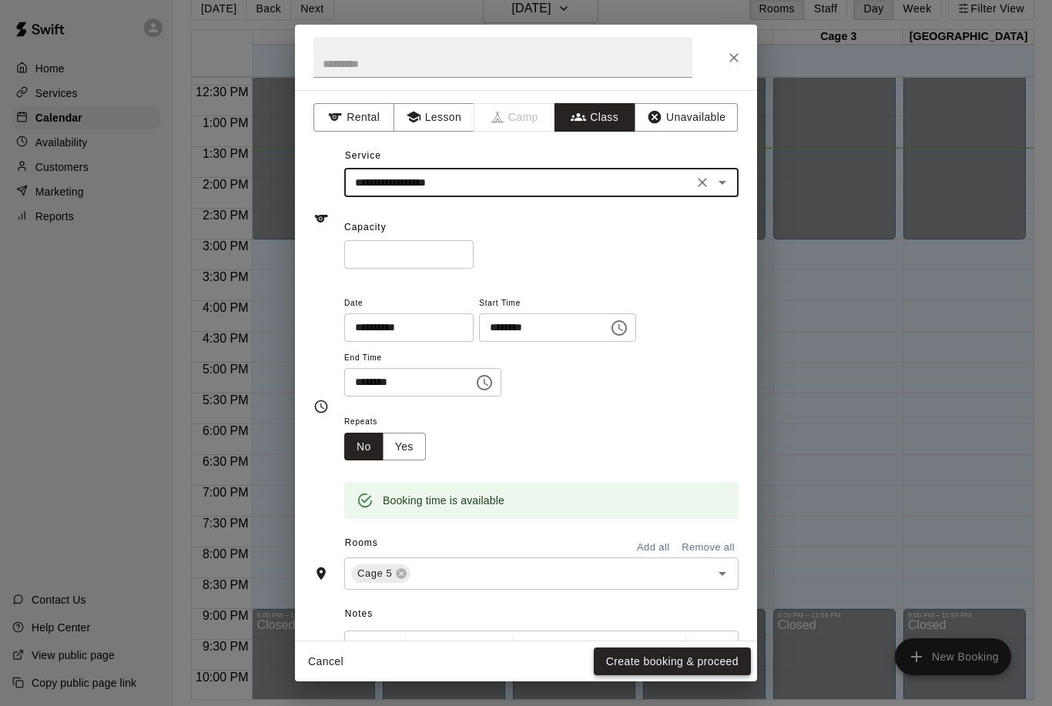
click at [690, 651] on button "Create booking & proceed" at bounding box center [672, 661] width 157 height 28
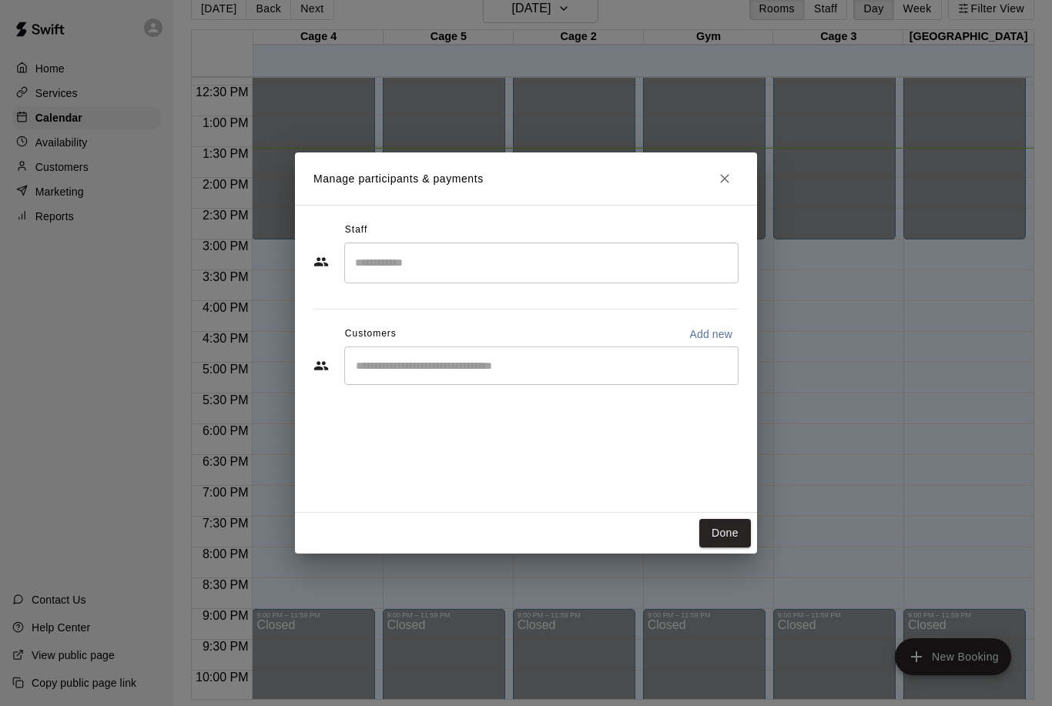
click at [413, 269] on input "Search staff" at bounding box center [541, 262] width 380 height 27
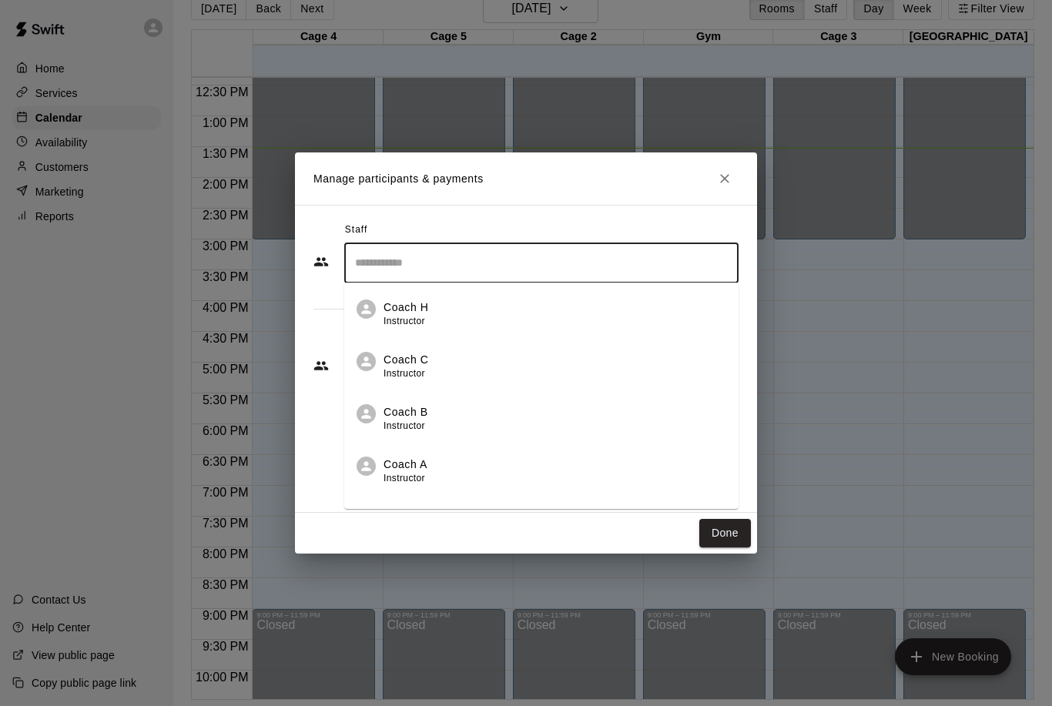
click at [416, 417] on p "Coach B" at bounding box center [405, 412] width 45 height 16
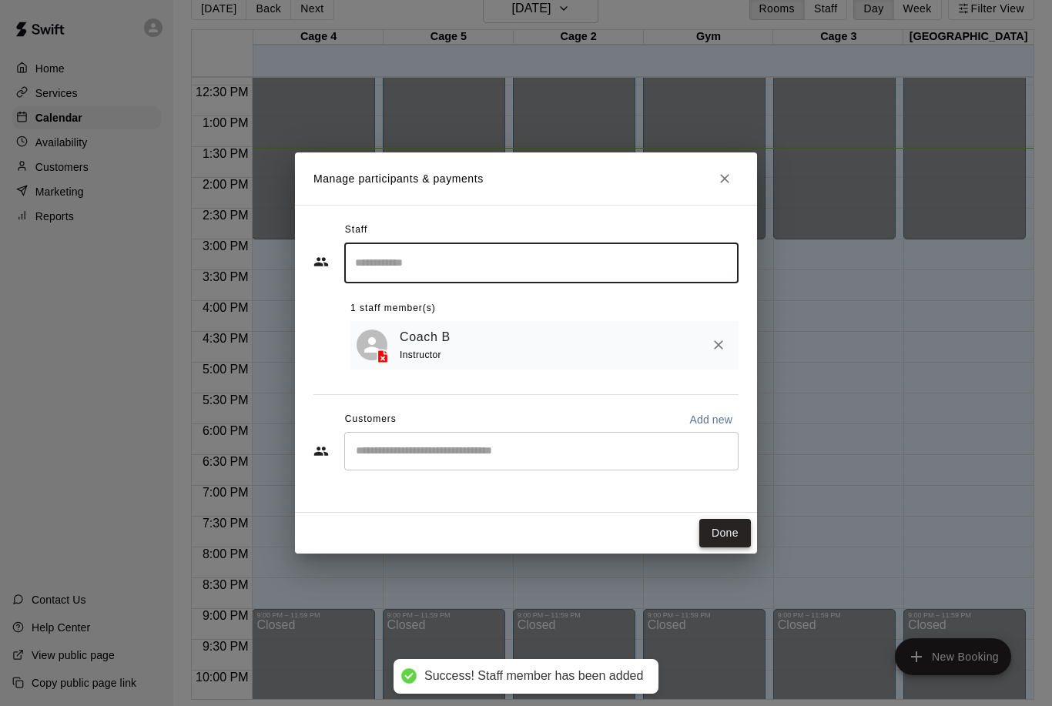
click at [738, 532] on button "Done" at bounding box center [725, 533] width 52 height 28
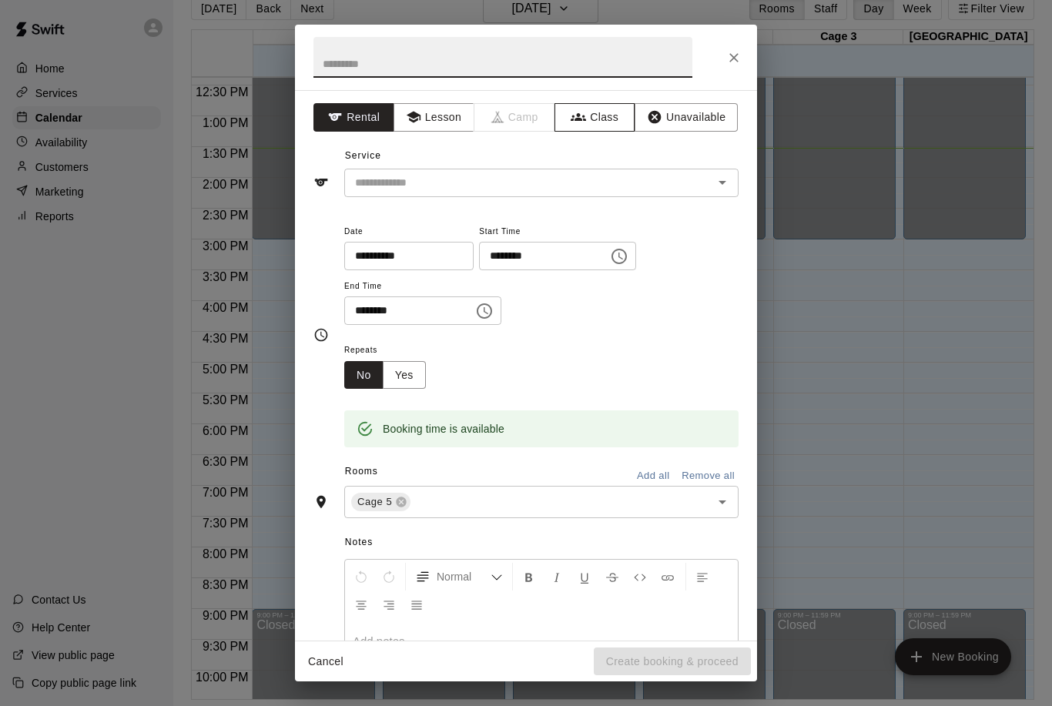
click at [604, 119] on button "Class" at bounding box center [594, 117] width 81 height 28
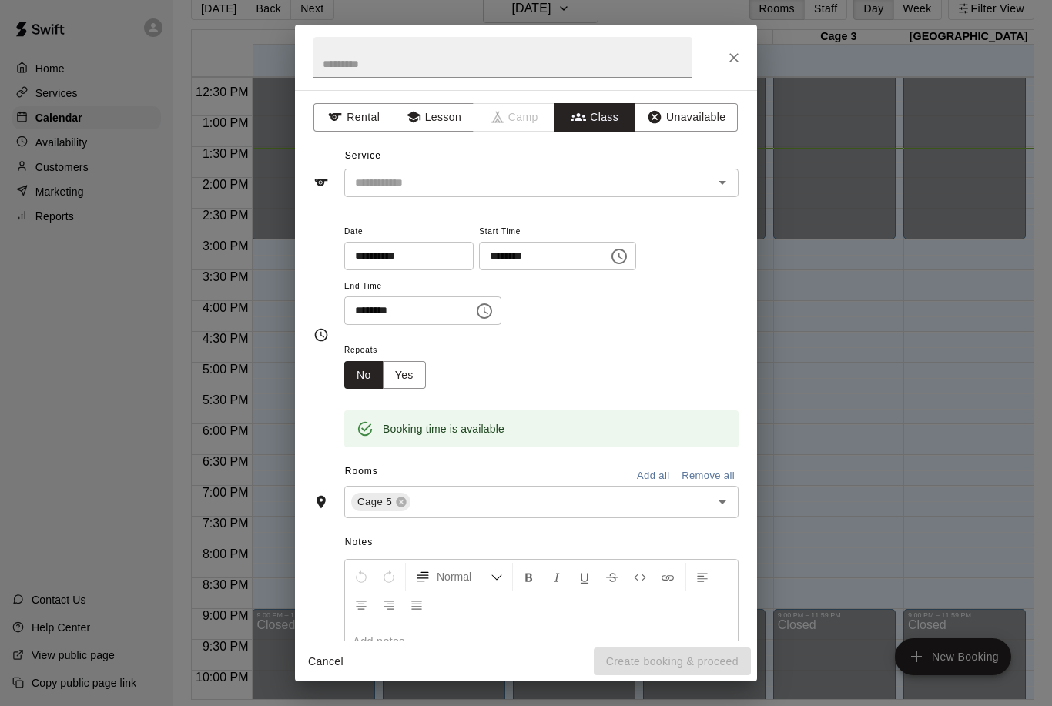
click at [716, 184] on icon "Open" at bounding box center [722, 182] width 18 height 18
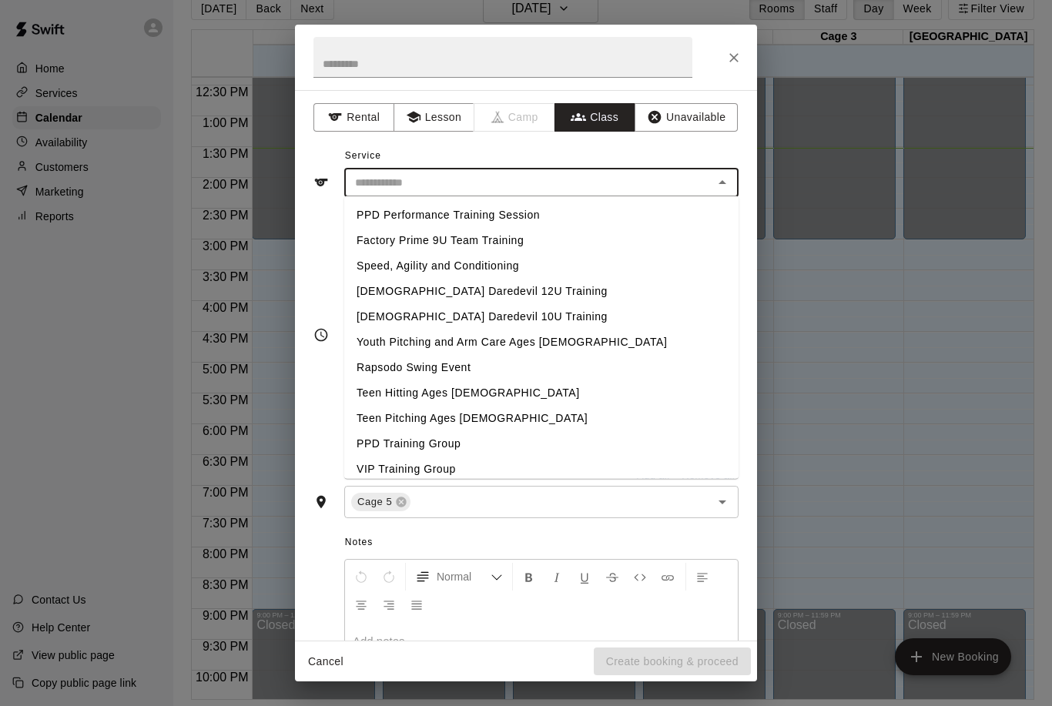
click at [425, 468] on li "VIP Training Group" at bounding box center [541, 469] width 394 height 25
type input "**********"
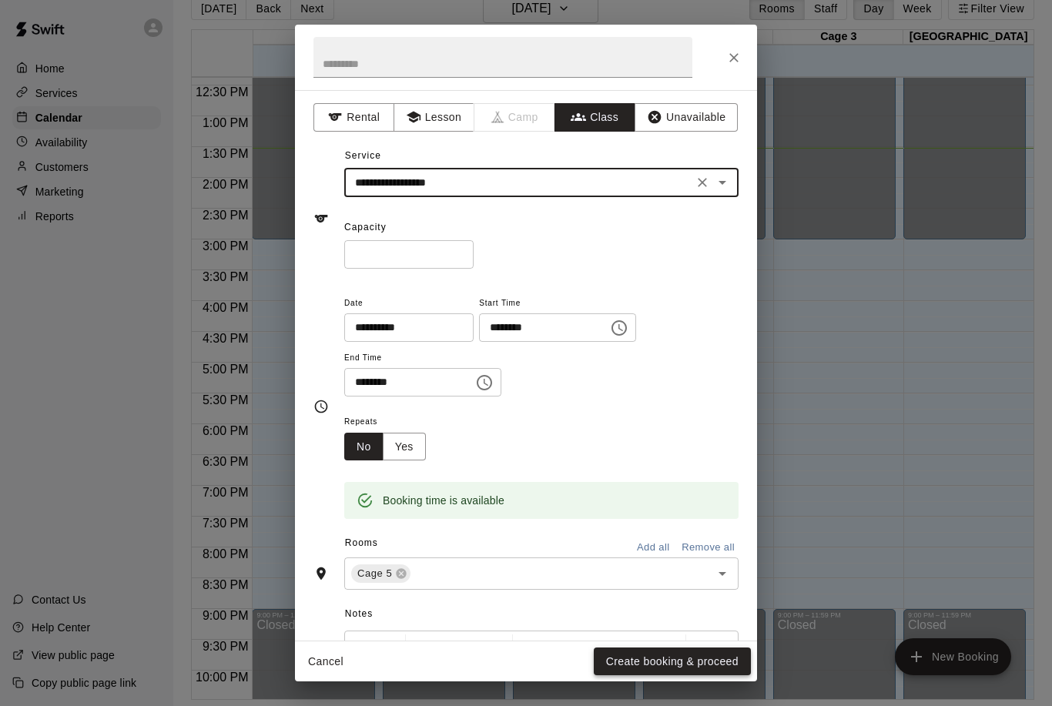
click at [678, 648] on button "Create booking & proceed" at bounding box center [672, 661] width 157 height 28
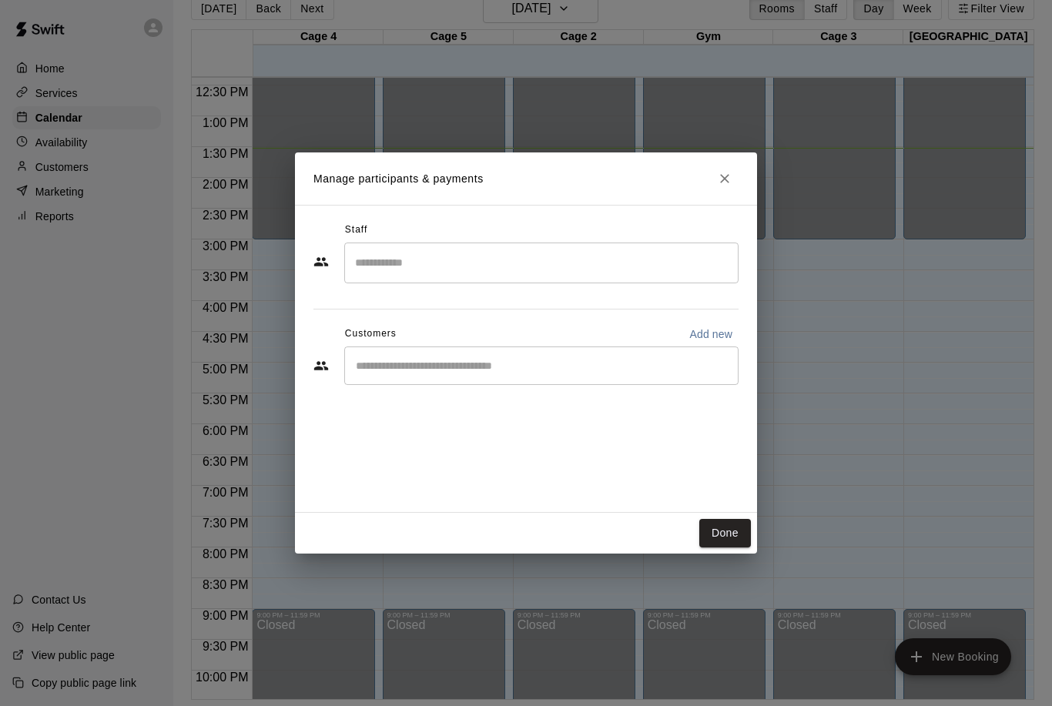
click at [386, 269] on input "Search staff" at bounding box center [541, 262] width 380 height 27
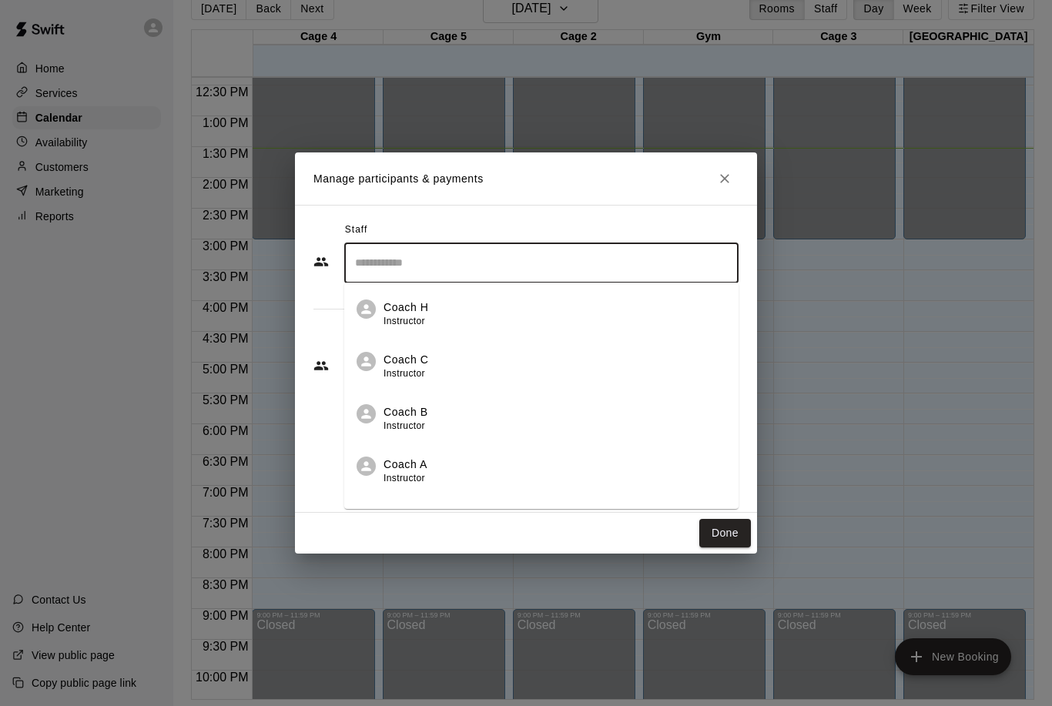
click at [410, 418] on p "Coach B" at bounding box center [405, 412] width 45 height 16
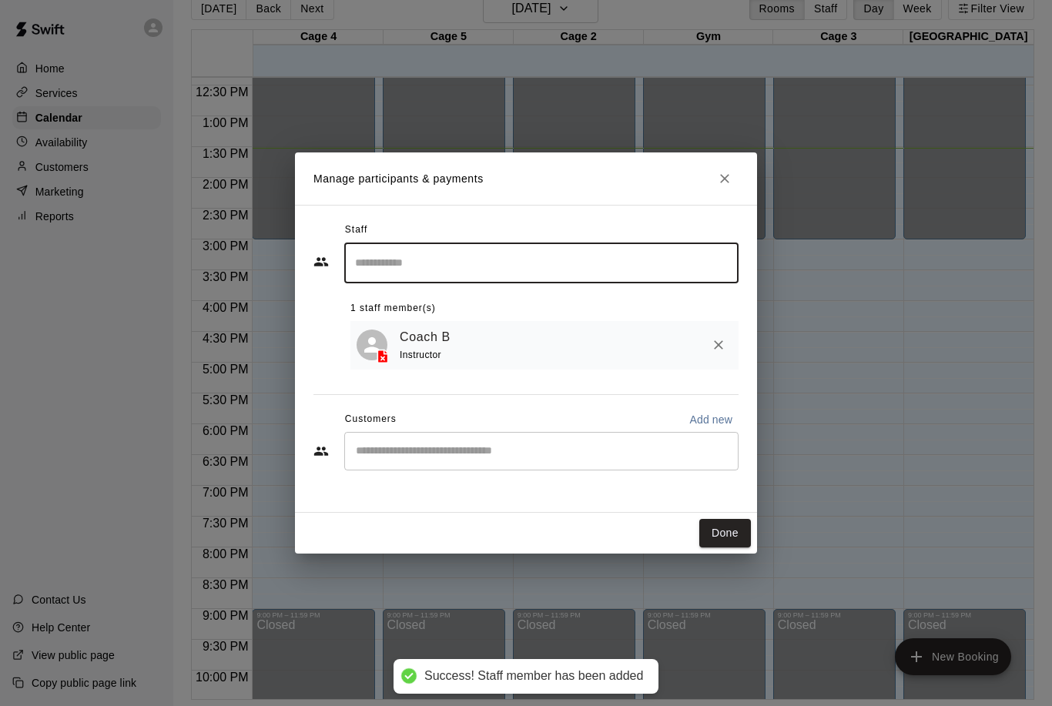
click at [431, 450] on input "Start typing to search customers..." at bounding box center [541, 450] width 380 height 15
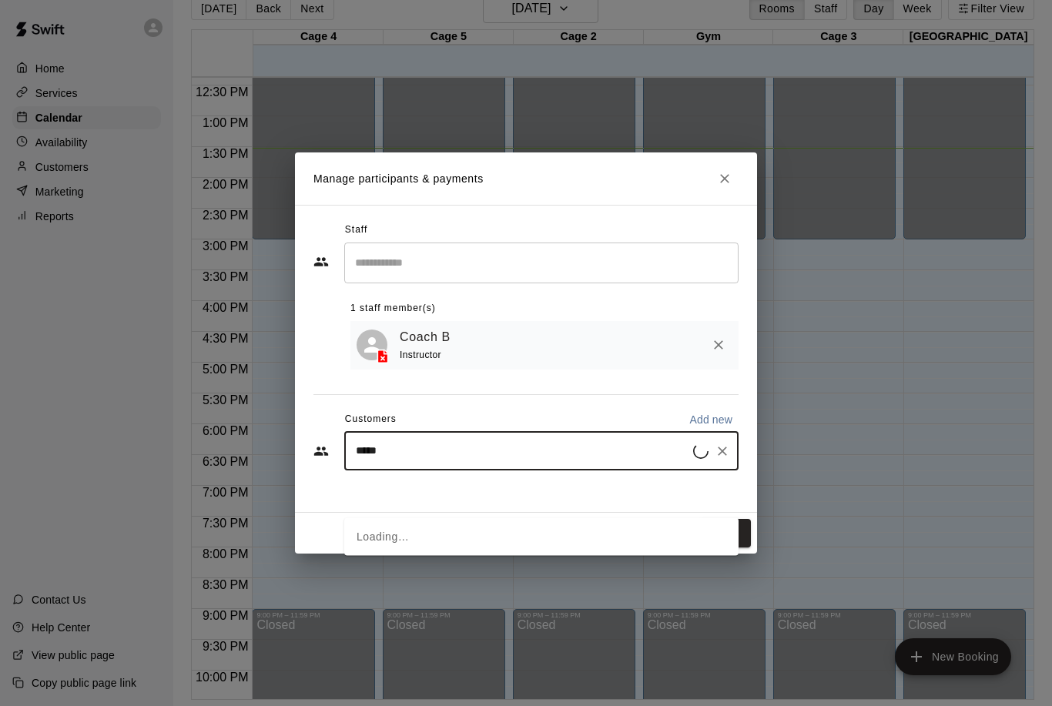
type input "******"
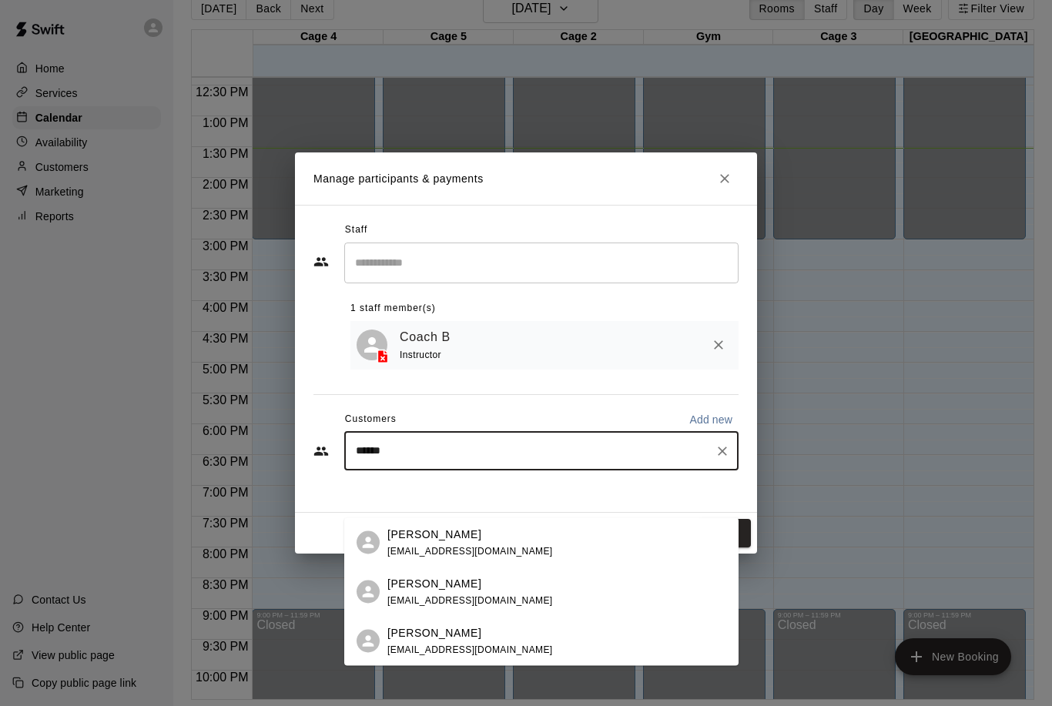
click at [442, 624] on div "[PERSON_NAME] [EMAIL_ADDRESS][DOMAIN_NAME]" at bounding box center [470, 640] width 166 height 33
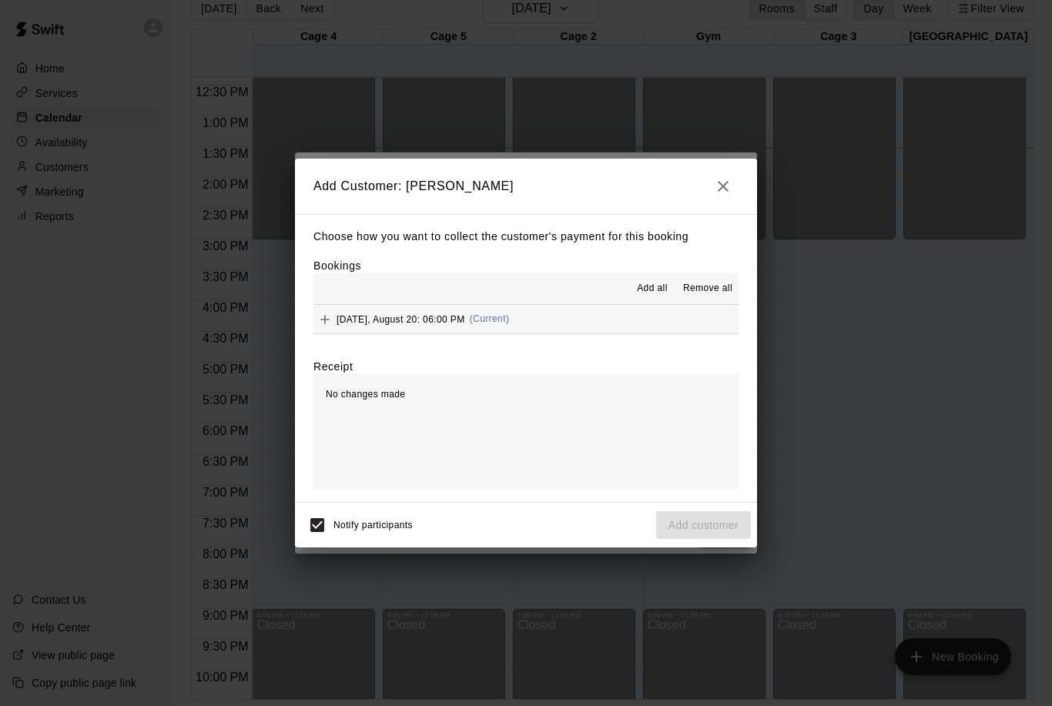
click at [322, 320] on icon "Add" at bounding box center [324, 319] width 15 height 15
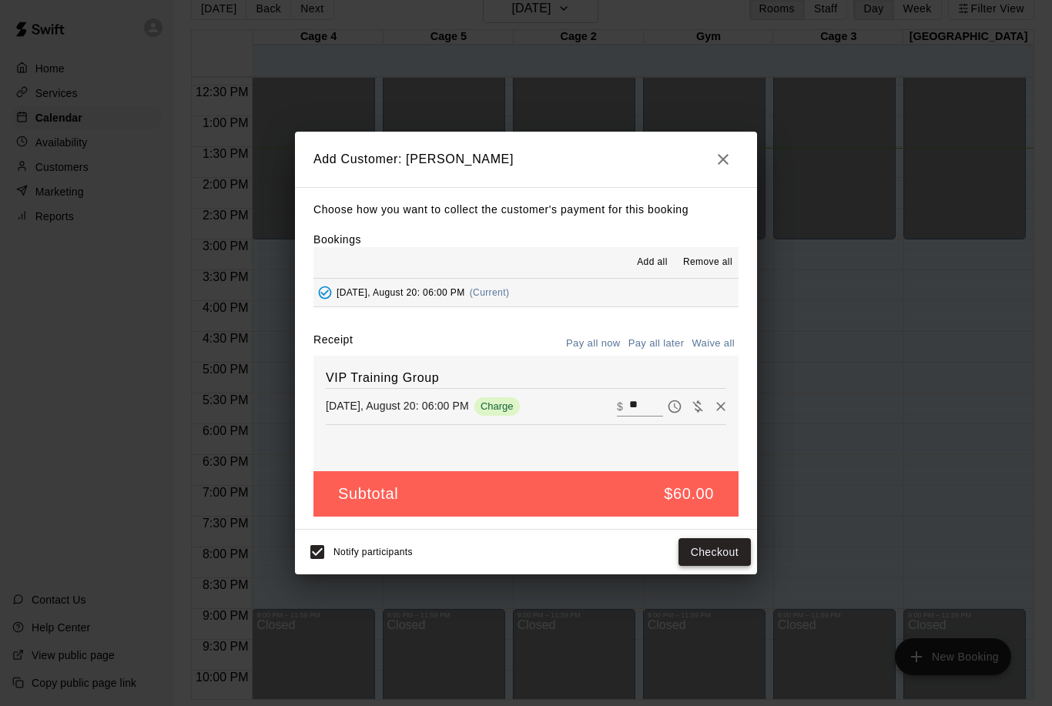
click at [696, 554] on button "Checkout" at bounding box center [714, 552] width 72 height 28
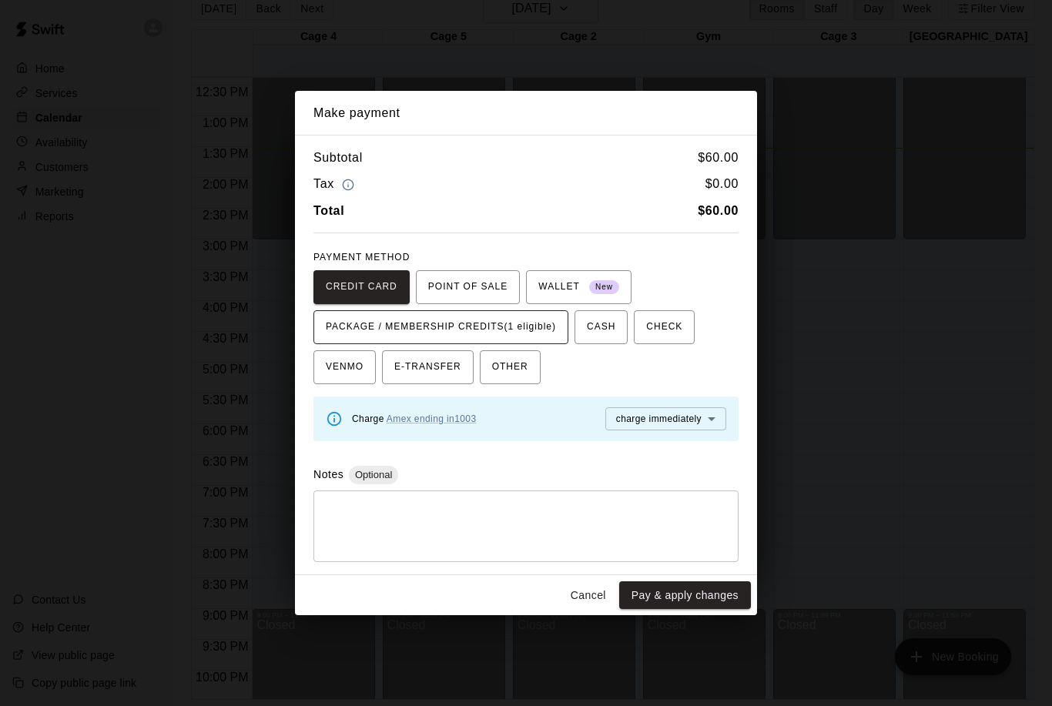
click at [489, 316] on span "PACKAGE / MEMBERSHIP CREDITS (1 eligible)" at bounding box center [441, 327] width 230 height 25
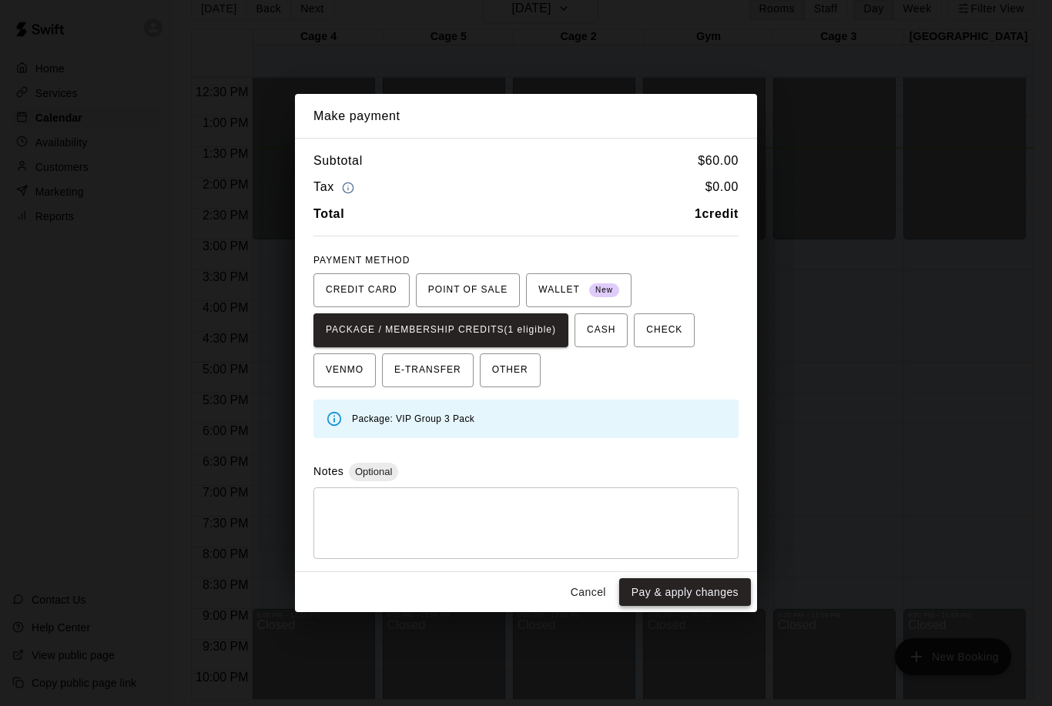
click at [687, 596] on button "Pay & apply changes" at bounding box center [685, 592] width 132 height 28
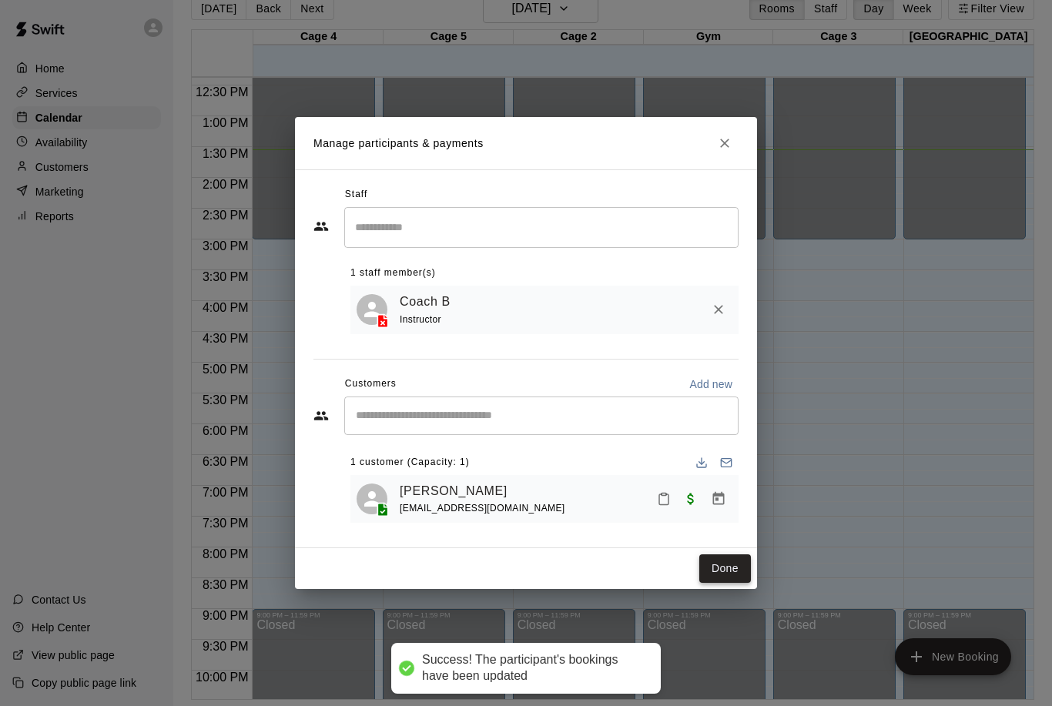
click at [722, 572] on button "Done" at bounding box center [725, 568] width 52 height 28
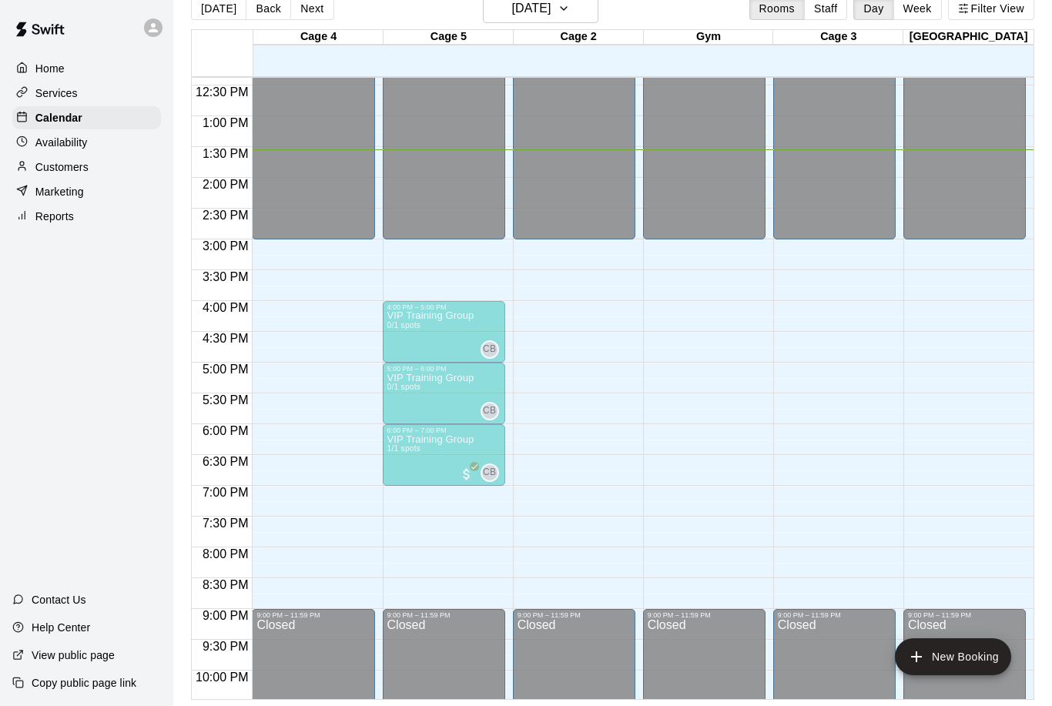
click at [63, 164] on p "Customers" at bounding box center [61, 166] width 53 height 15
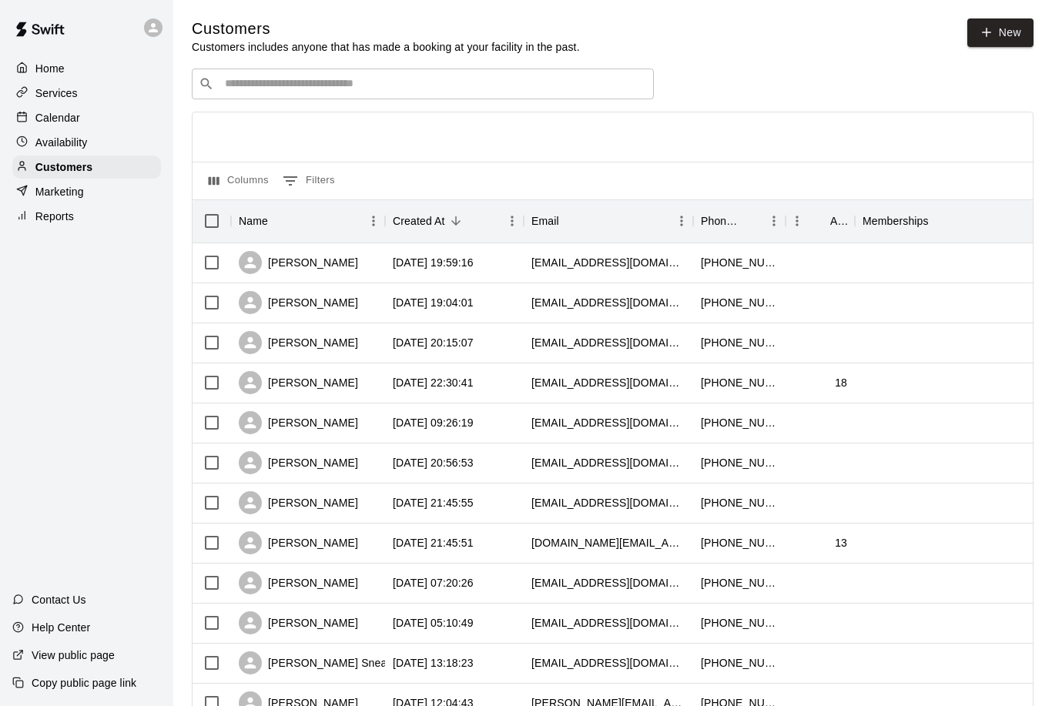
click at [297, 85] on input "Search customers by name or email" at bounding box center [433, 83] width 427 height 15
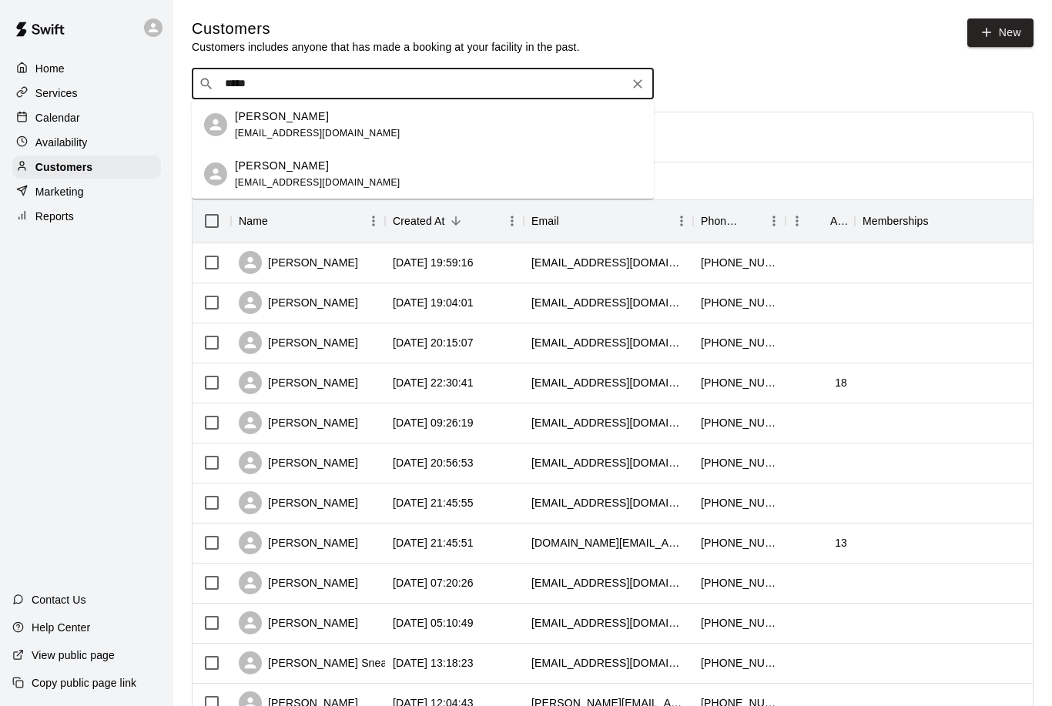
type input "******"
click at [288, 169] on p "[PERSON_NAME]" at bounding box center [282, 166] width 94 height 16
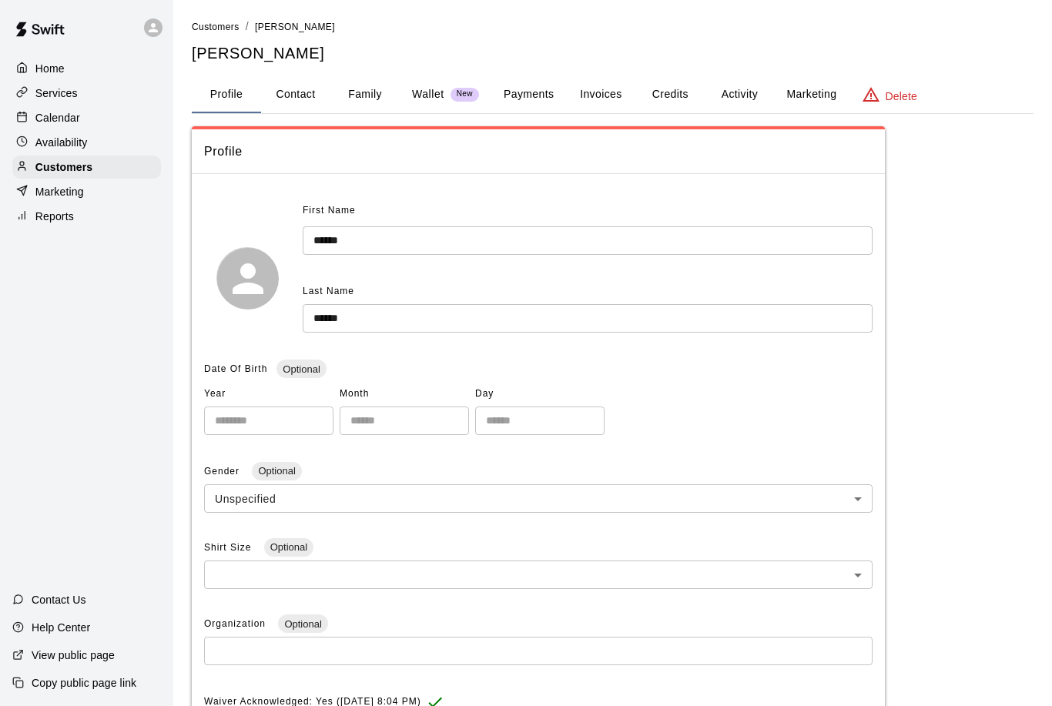
click at [733, 86] on button "Activity" at bounding box center [738, 94] width 69 height 37
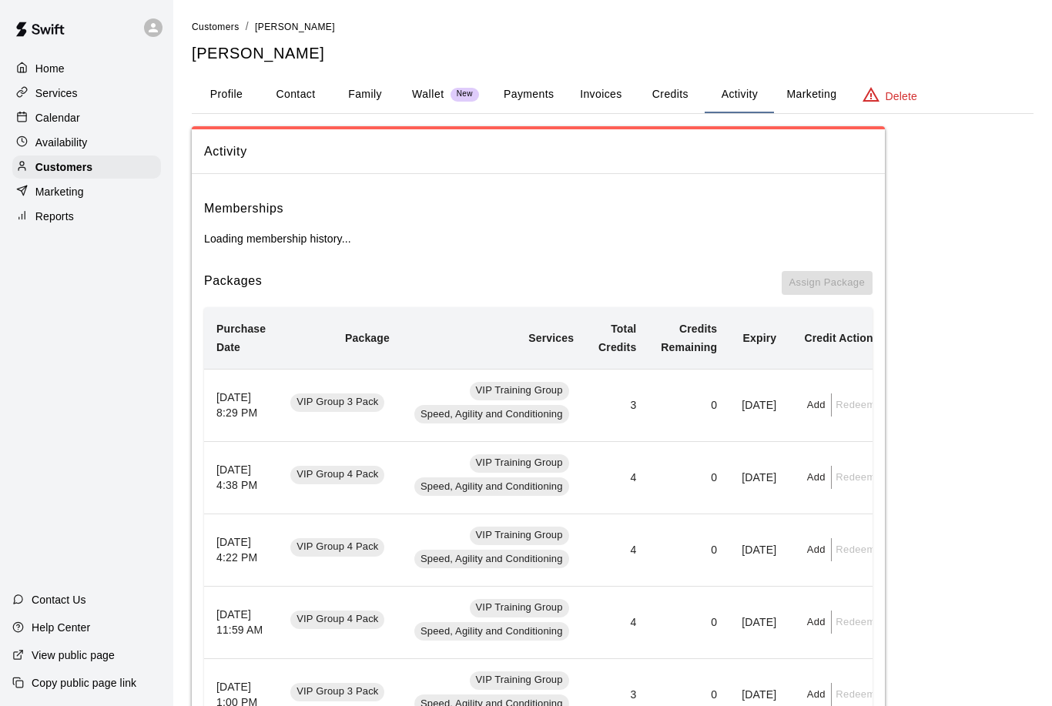
click at [66, 76] on div "Home" at bounding box center [86, 68] width 149 height 23
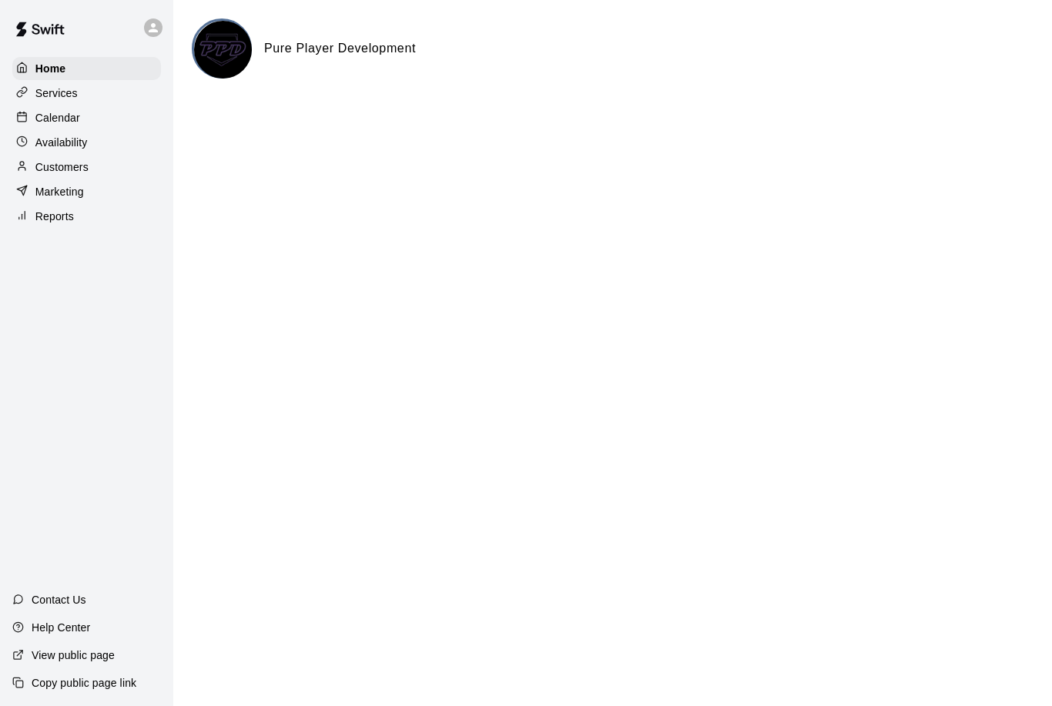
click at [49, 87] on p "Services" at bounding box center [56, 92] width 42 height 15
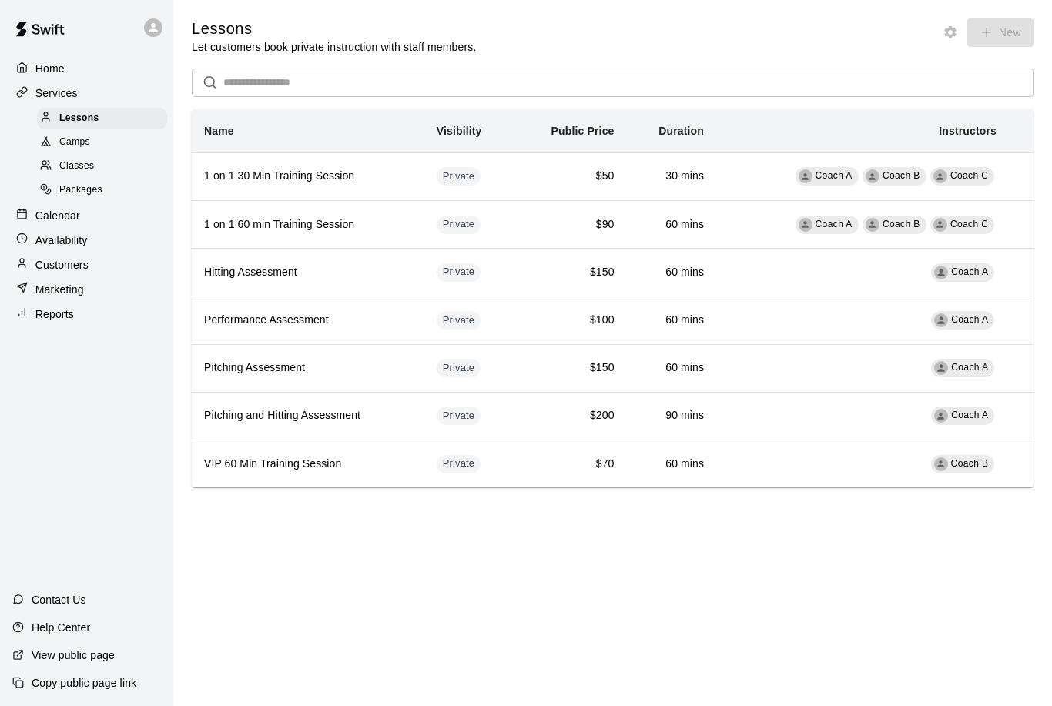
click at [81, 184] on span "Packages" at bounding box center [80, 189] width 43 height 15
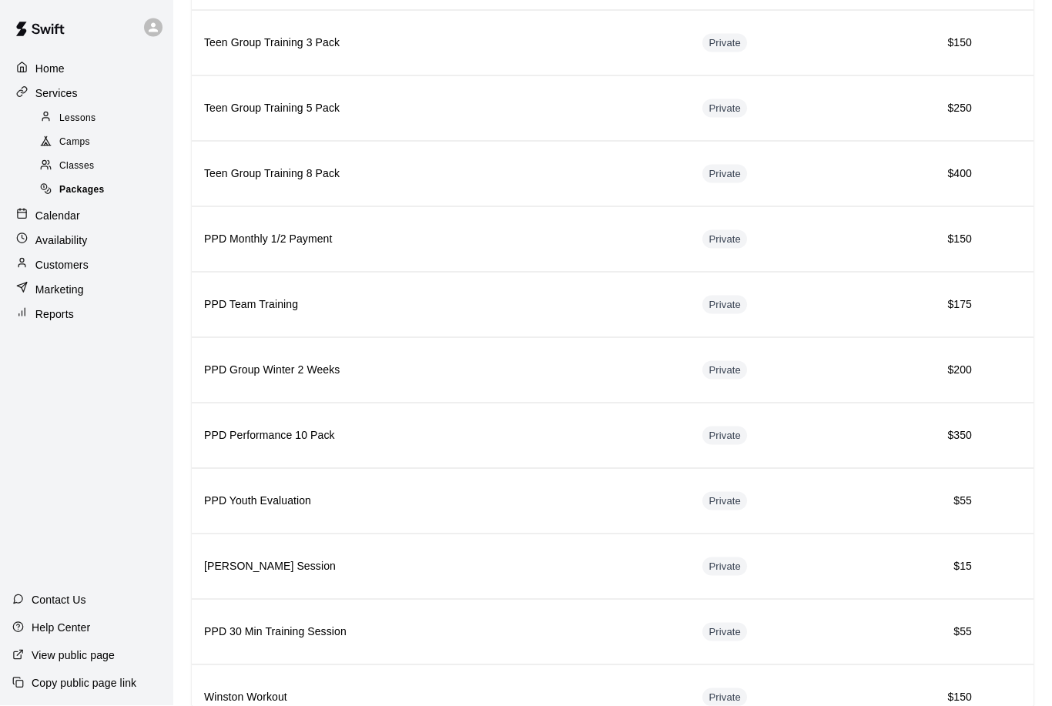
scroll to position [2124, 0]
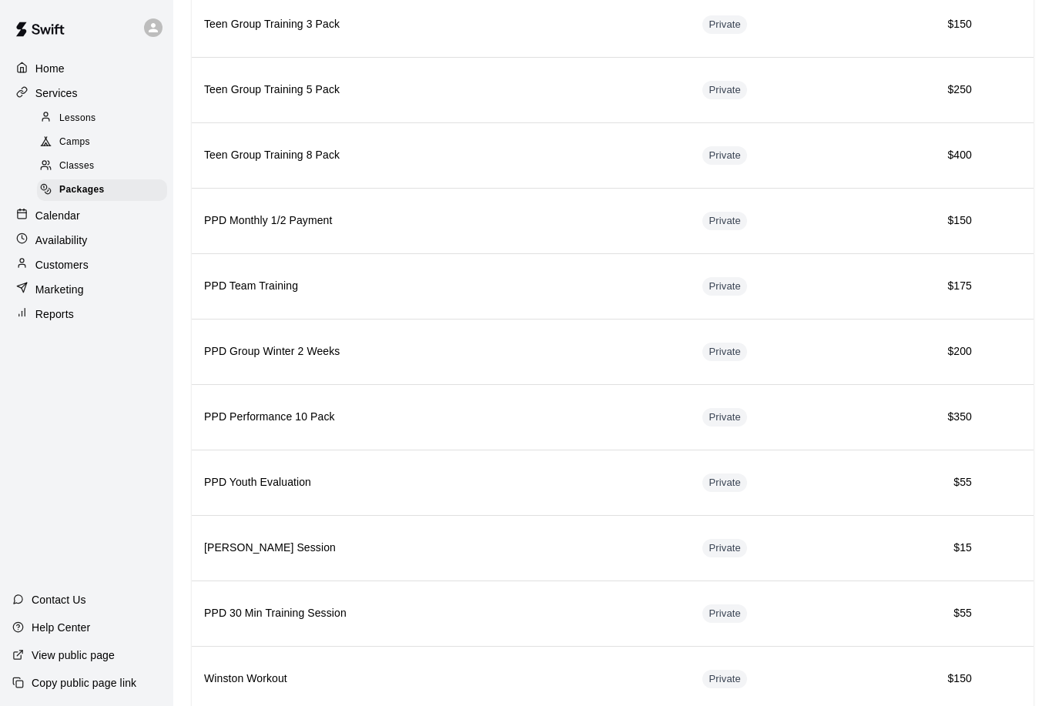
click at [73, 116] on span "Lessons" at bounding box center [77, 118] width 37 height 15
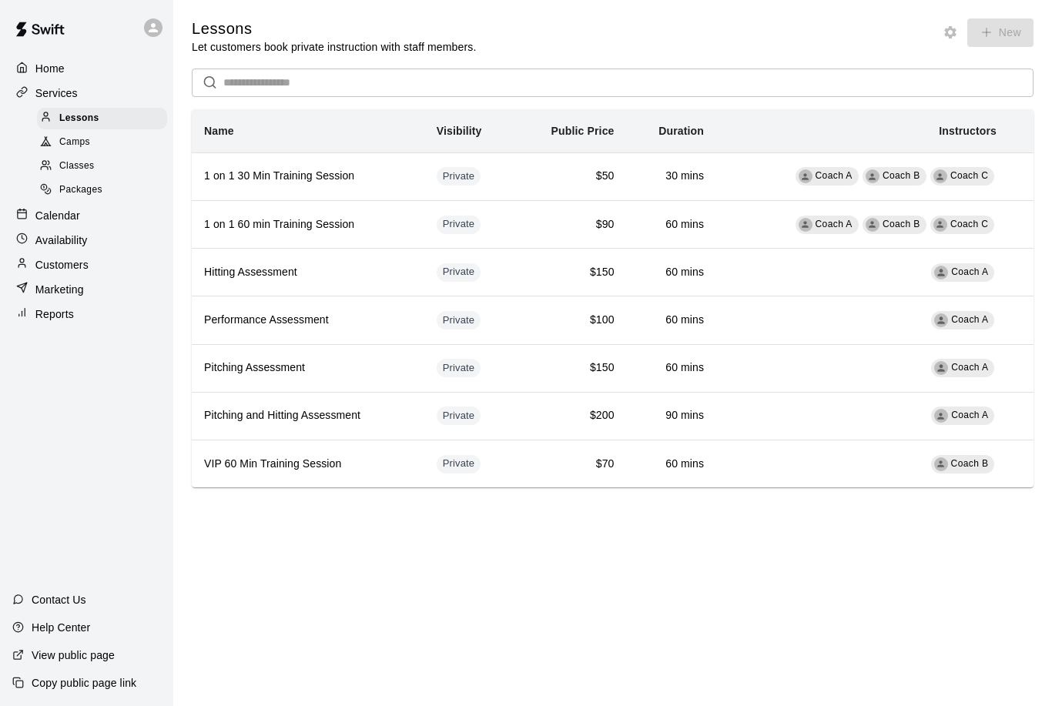
click at [66, 186] on span "Packages" at bounding box center [80, 189] width 43 height 15
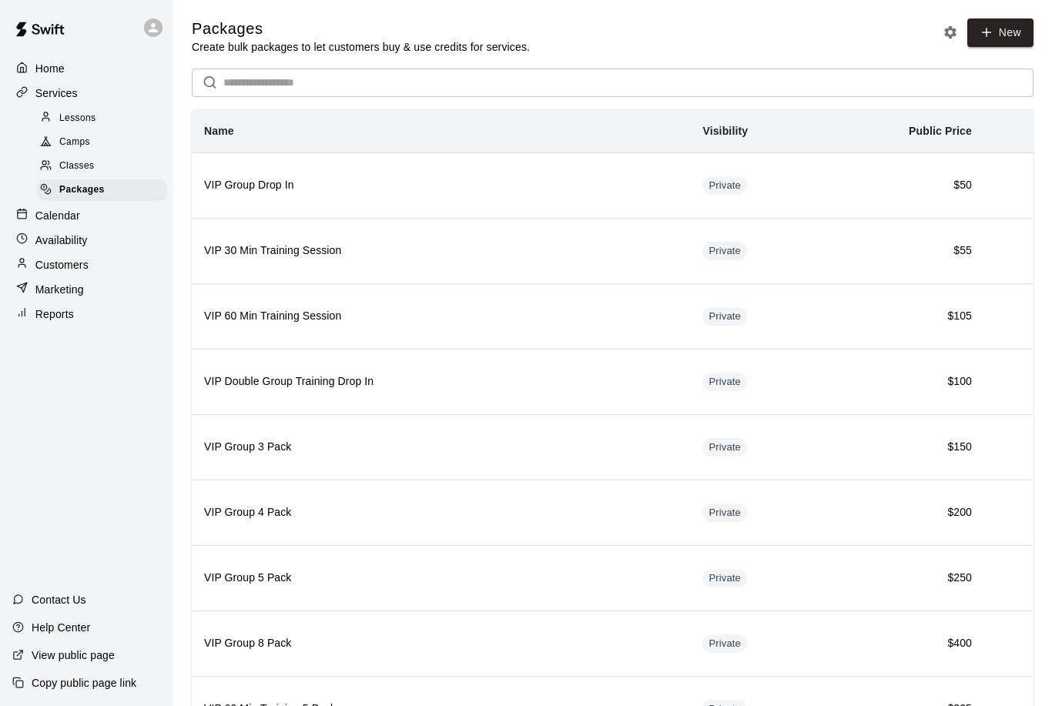
click at [60, 166] on span "Classes" at bounding box center [76, 166] width 35 height 15
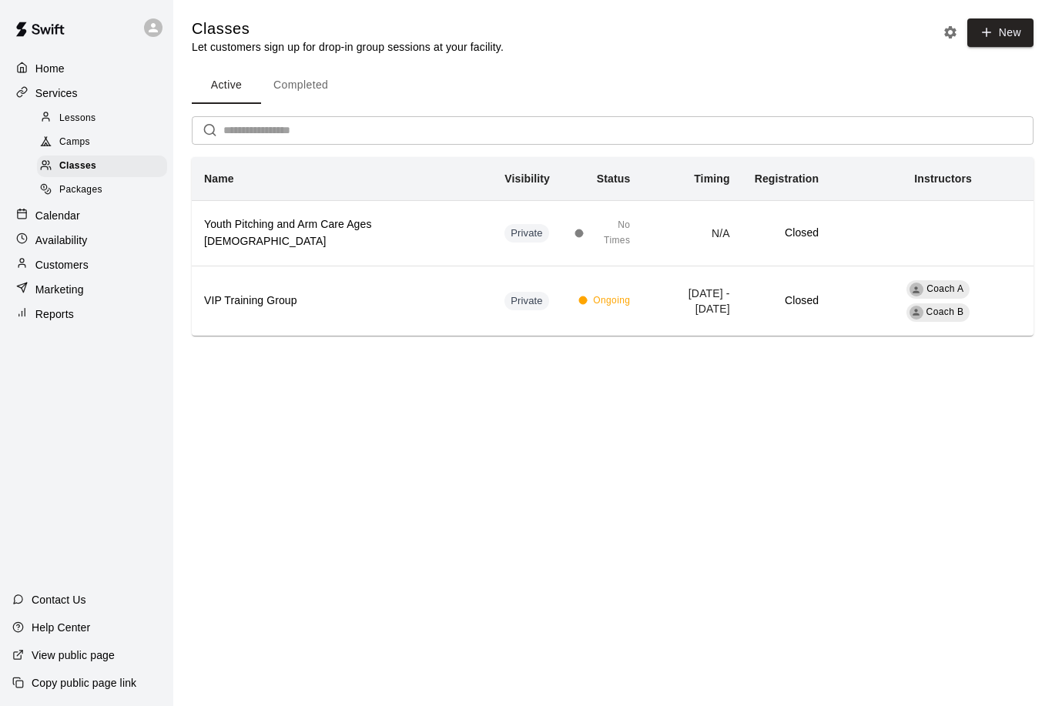
click at [59, 192] on span "Packages" at bounding box center [80, 189] width 43 height 15
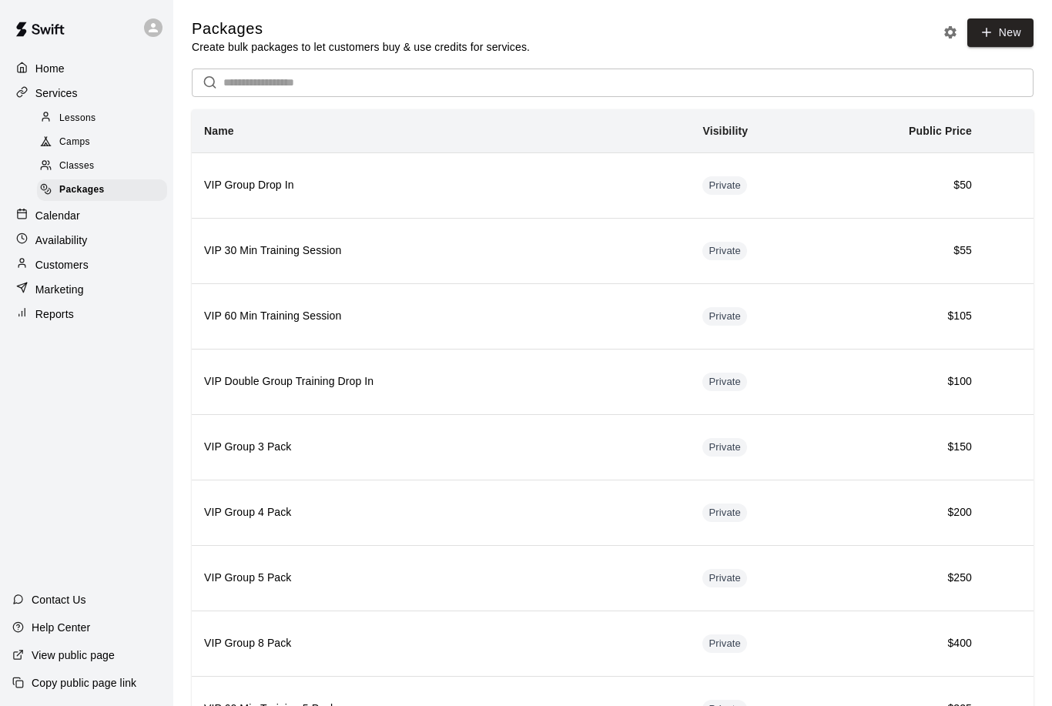
click at [62, 115] on span "Lessons" at bounding box center [77, 118] width 37 height 15
